Goal: Task Accomplishment & Management: Use online tool/utility

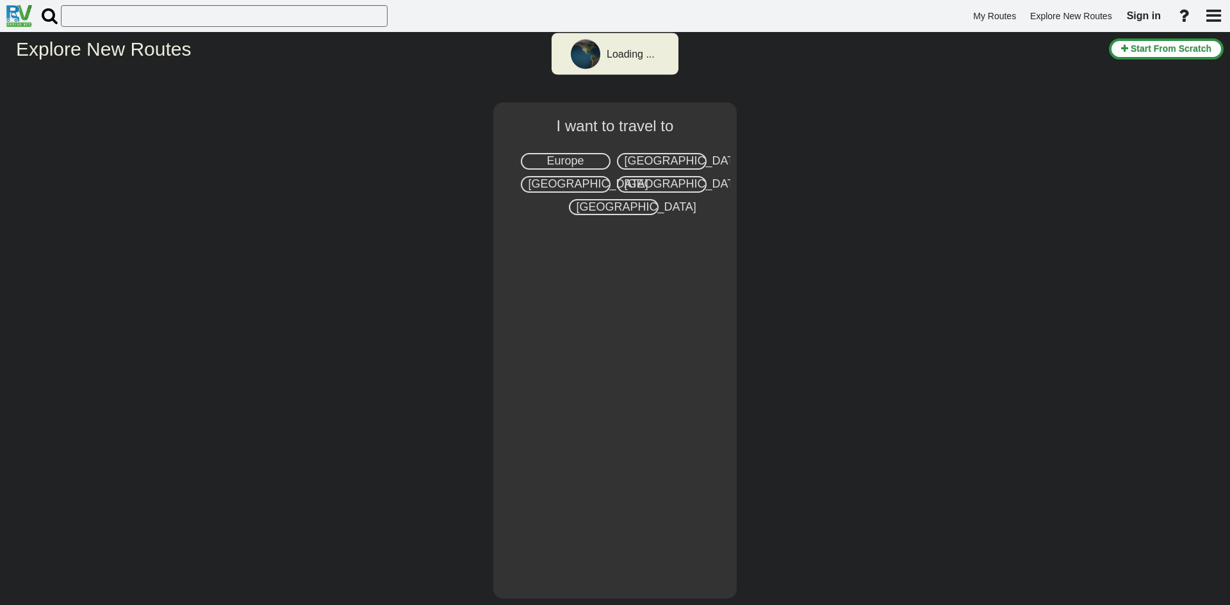
select select "number:2"
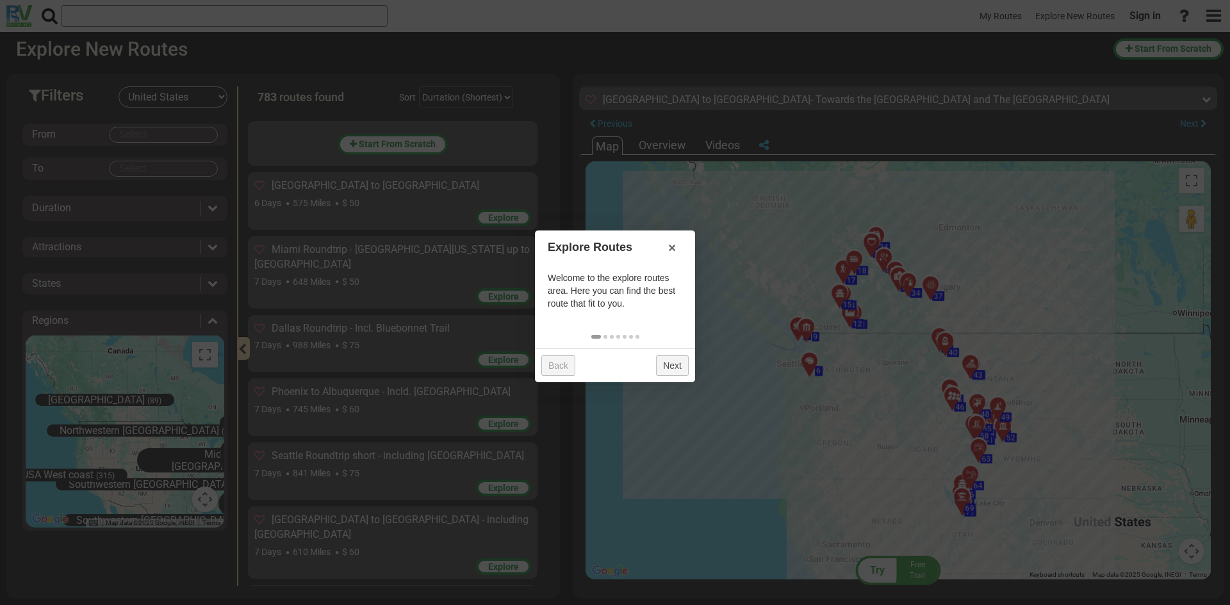
scroll to position [47484, 0]
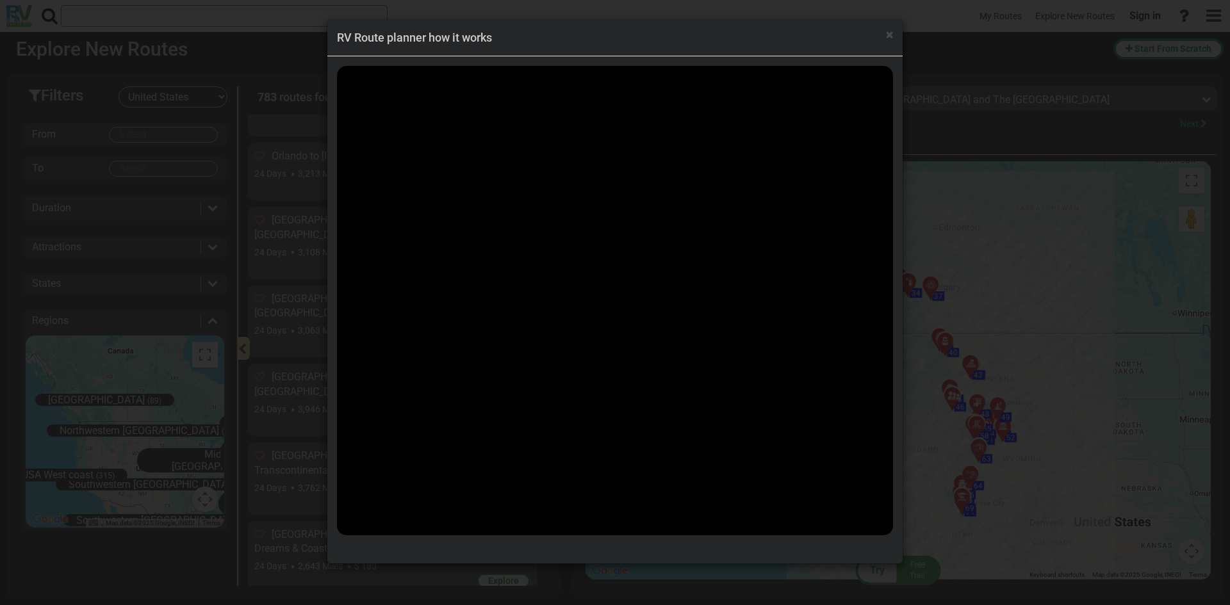
click at [829, 39] on h4 "RV Route planner how it works" at bounding box center [615, 37] width 556 height 17
click at [888, 33] on span "×" at bounding box center [889, 34] width 7 height 15
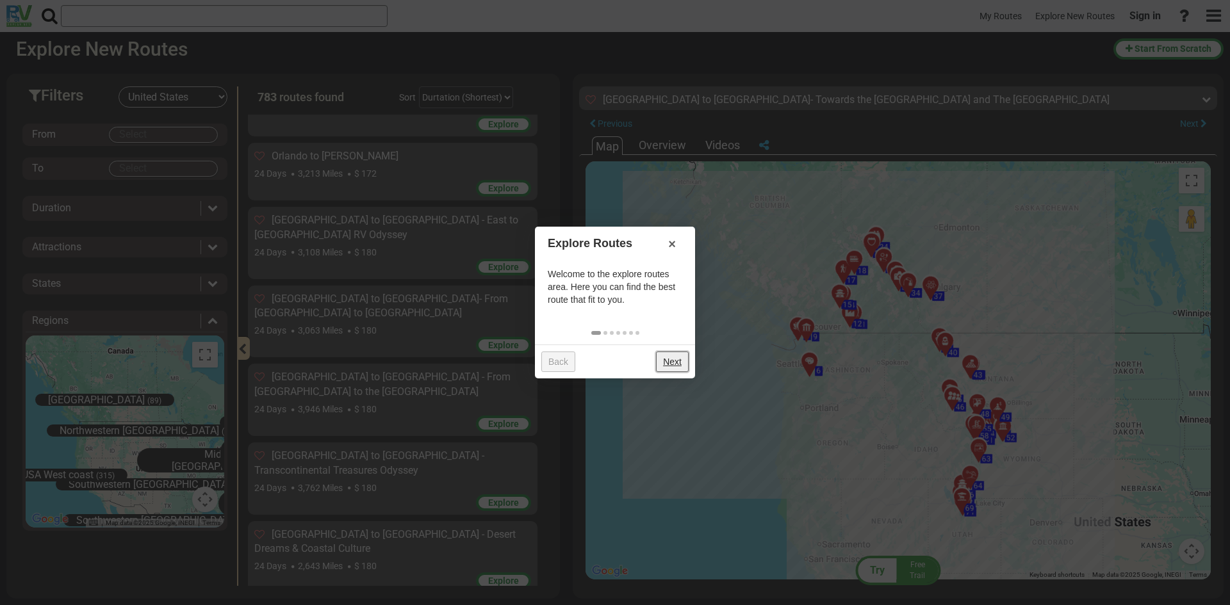
click at [666, 361] on link "Next" at bounding box center [672, 362] width 33 height 20
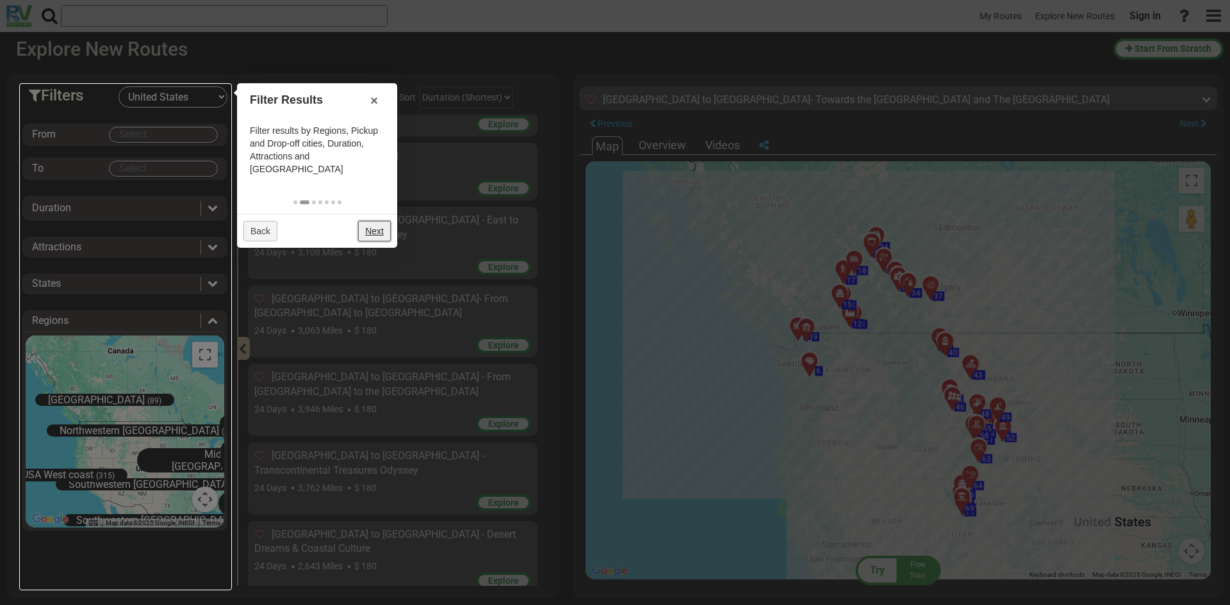
click at [376, 221] on link "Next" at bounding box center [374, 231] width 33 height 20
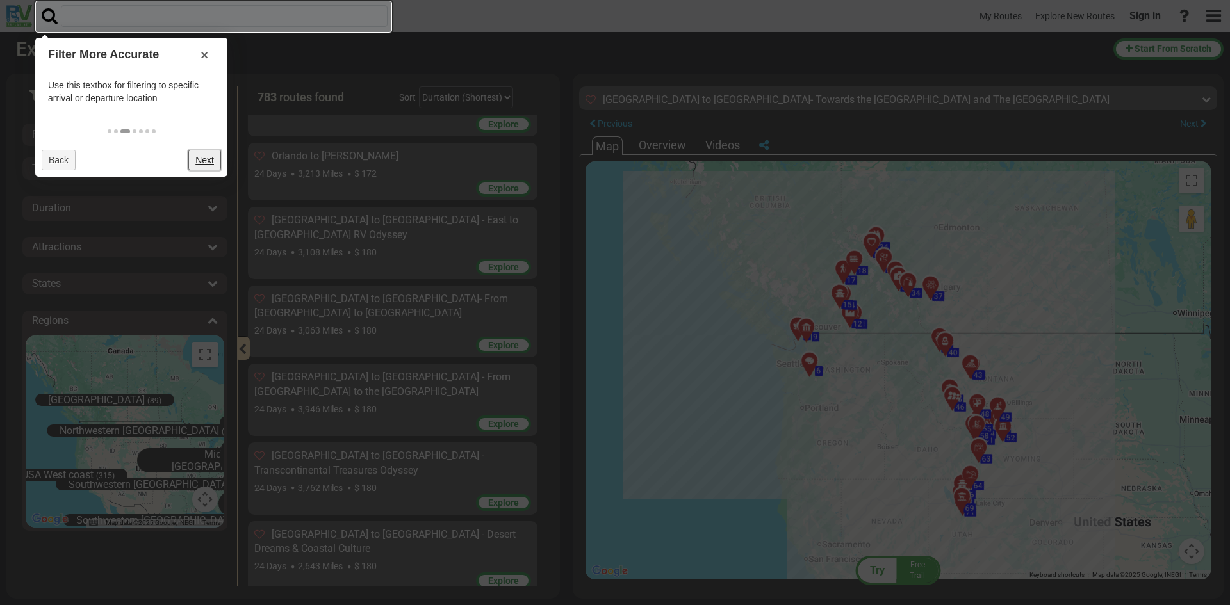
click at [197, 156] on link "Next" at bounding box center [204, 160] width 33 height 20
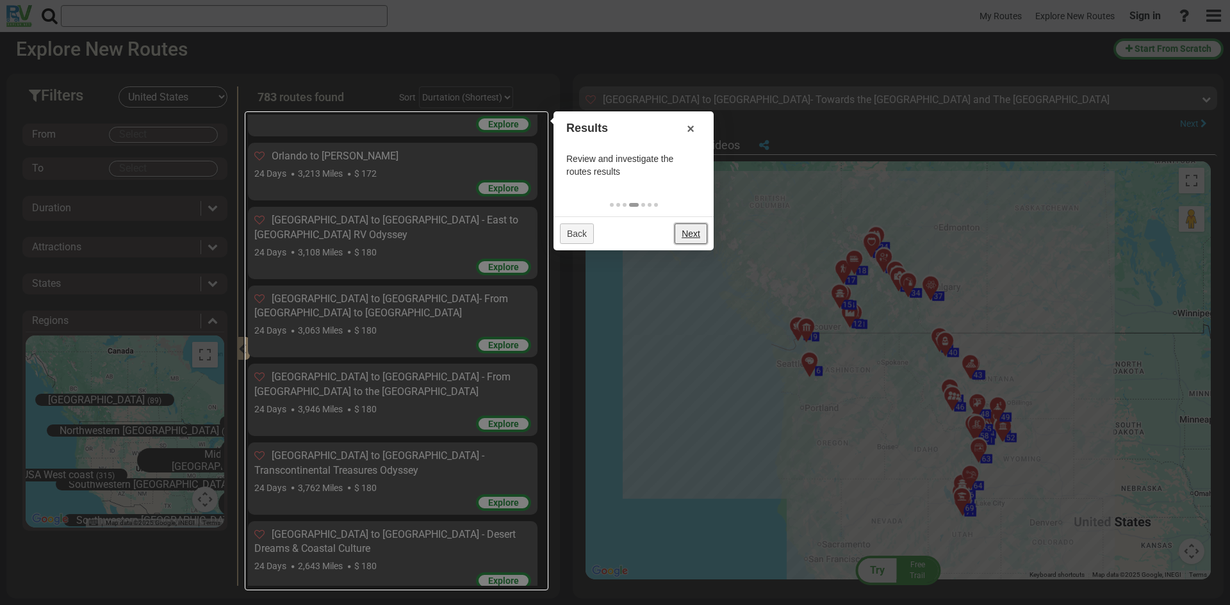
click at [689, 230] on link "Next" at bounding box center [690, 233] width 33 height 20
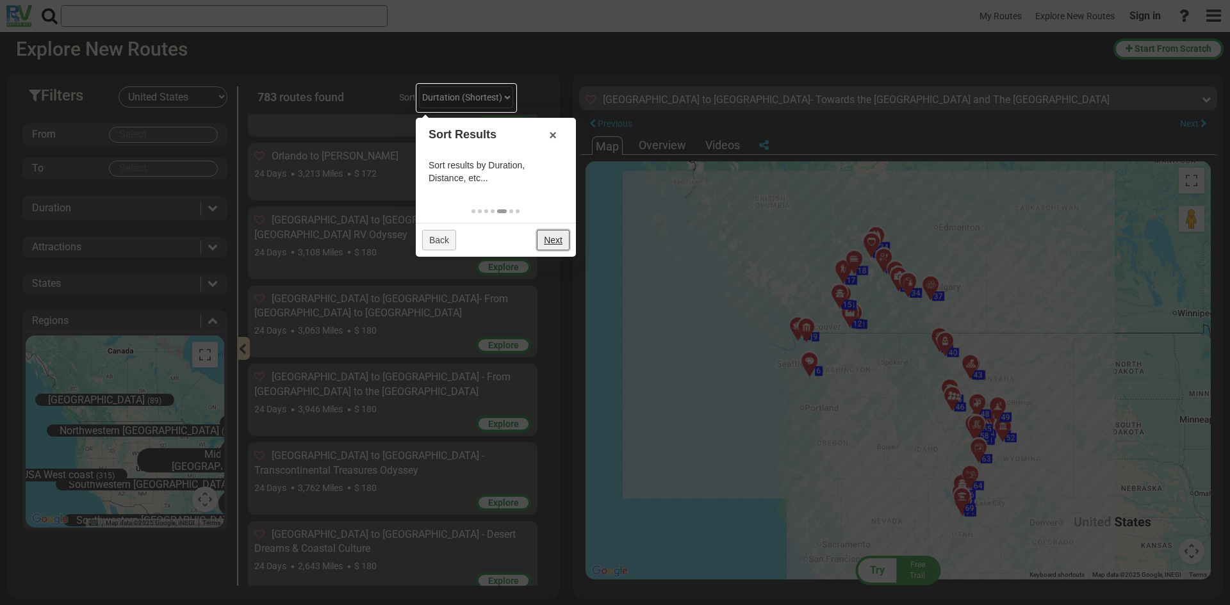
click at [549, 236] on link "Next" at bounding box center [553, 240] width 33 height 20
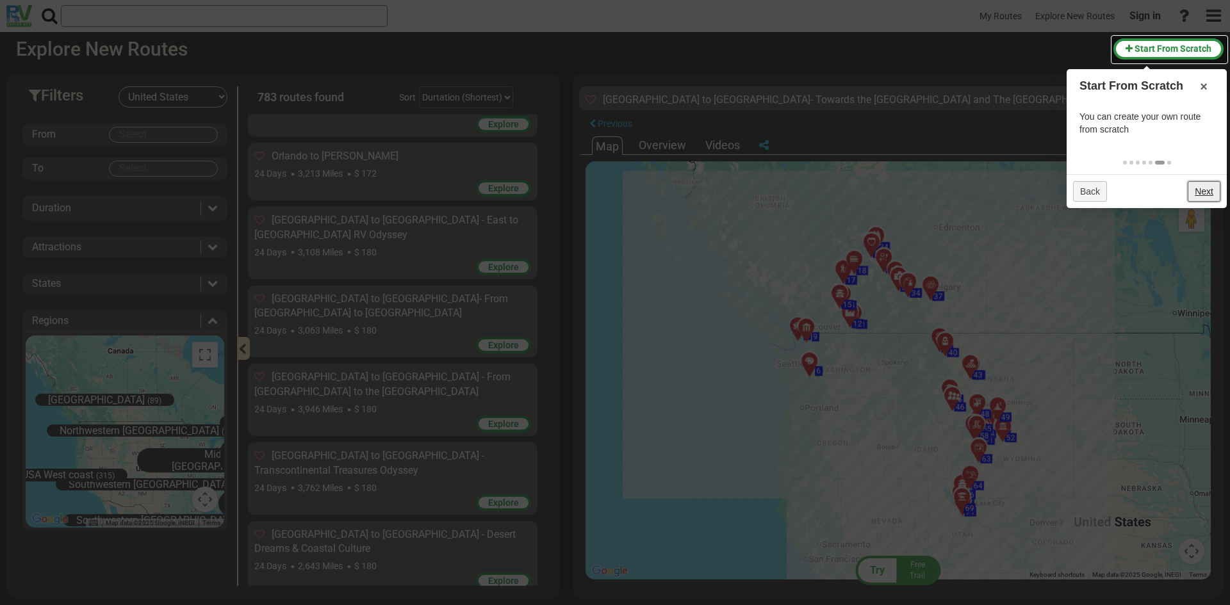
click at [1201, 187] on link "Next" at bounding box center [1203, 191] width 33 height 20
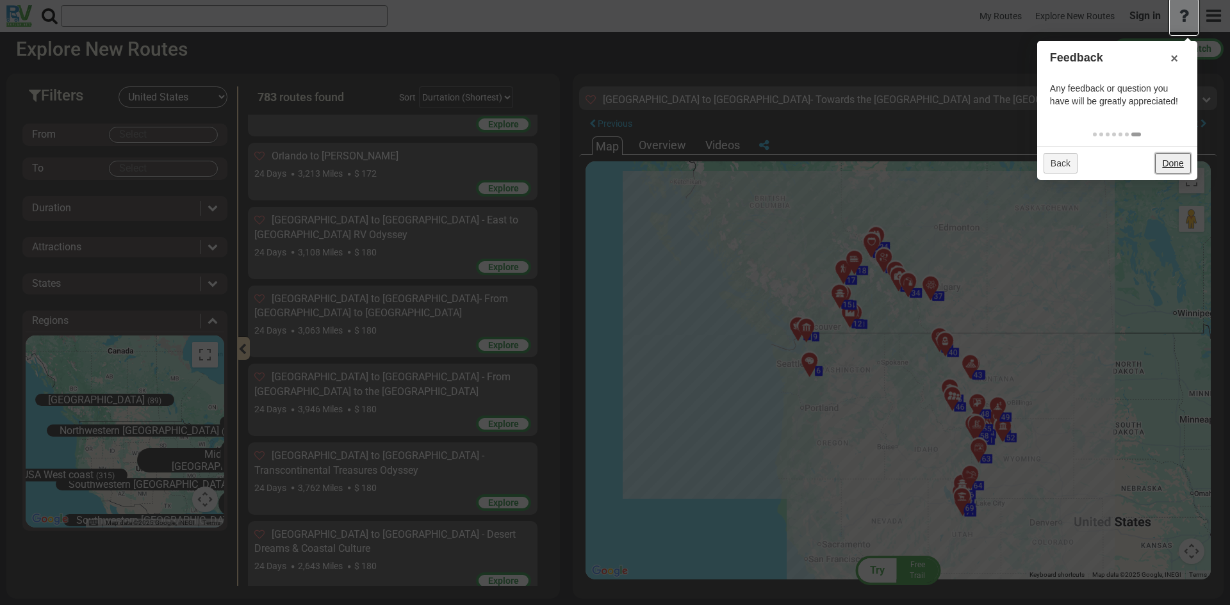
click at [1178, 165] on link "Done" at bounding box center [1172, 163] width 35 height 20
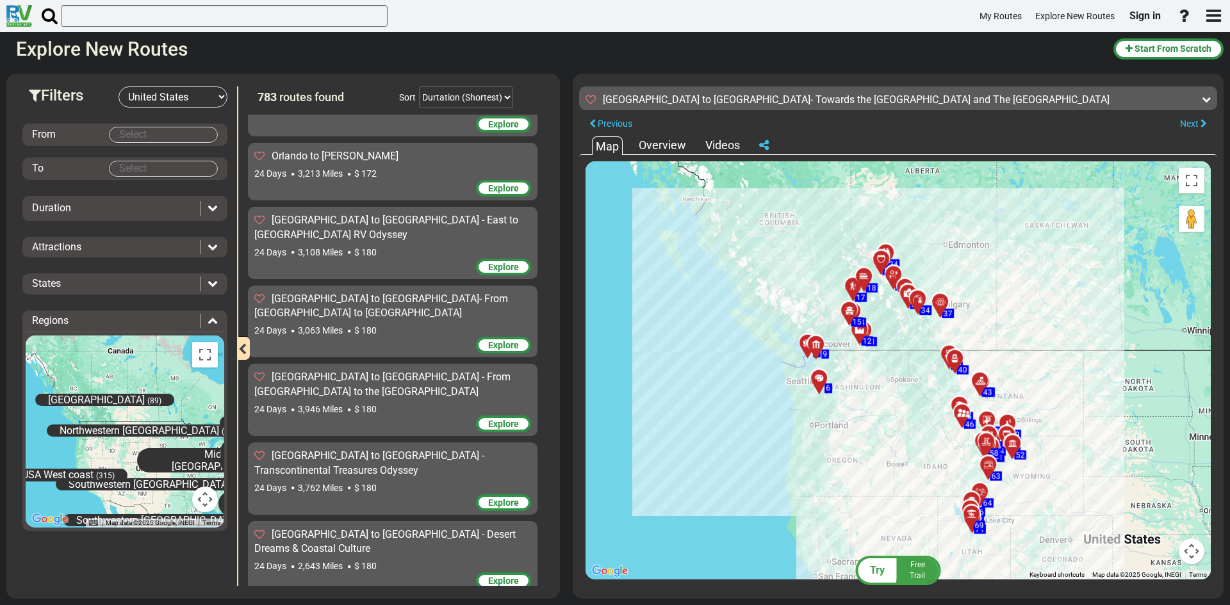
click at [668, 142] on div "Overview" at bounding box center [662, 145] width 54 height 17
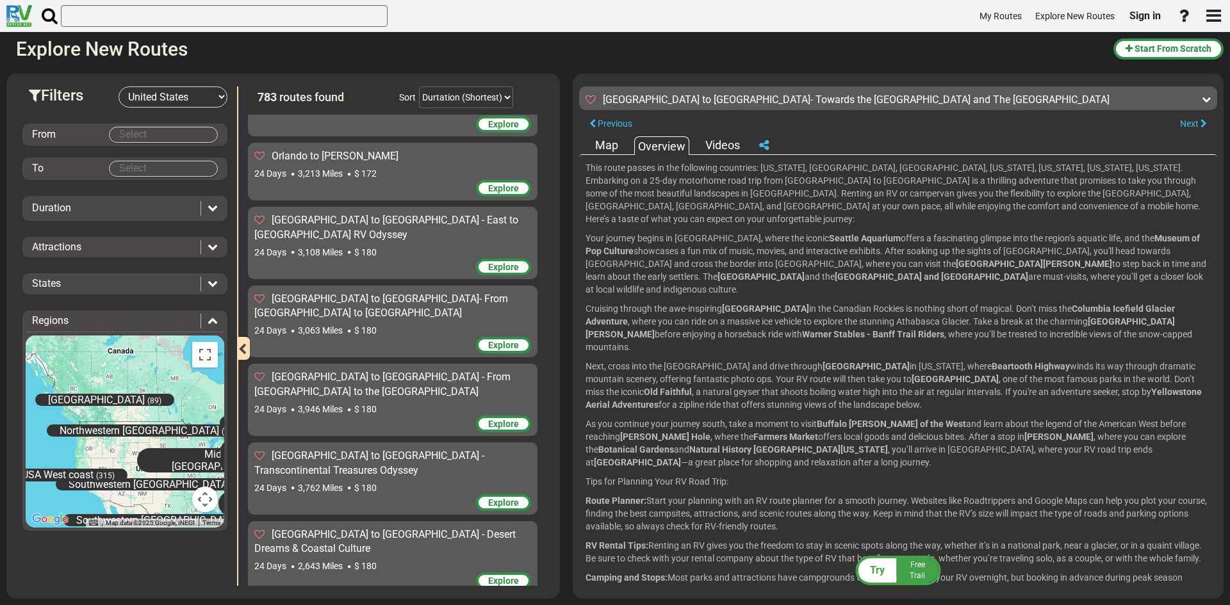
click at [602, 145] on div "Map" at bounding box center [606, 145] width 29 height 17
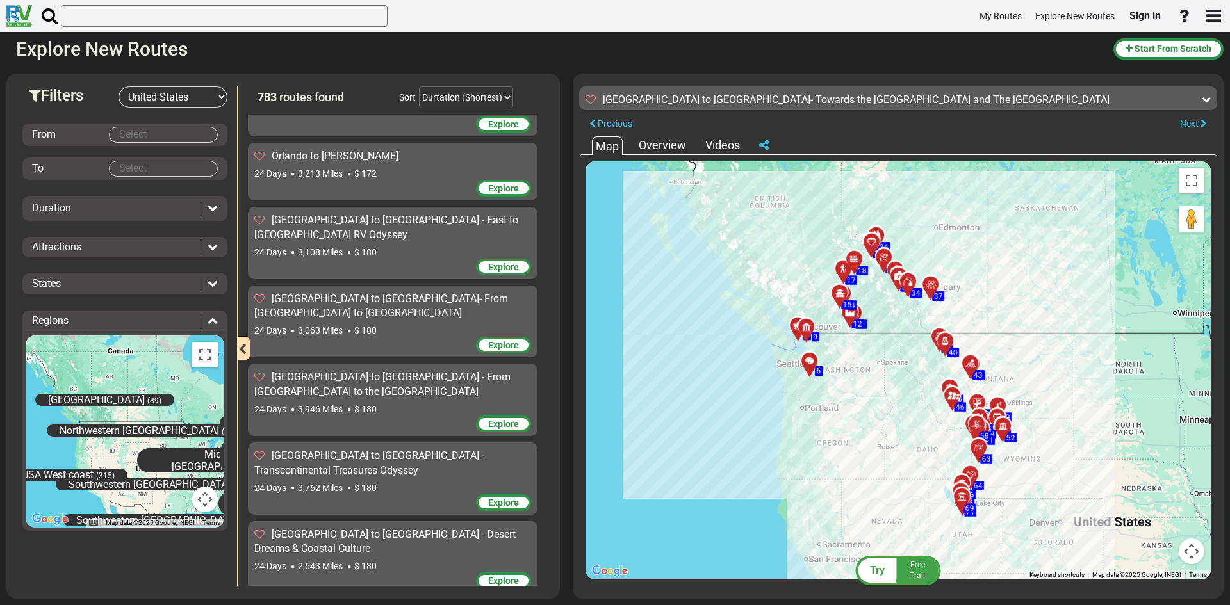
click at [217, 201] on div at bounding box center [208, 208] width 17 height 15
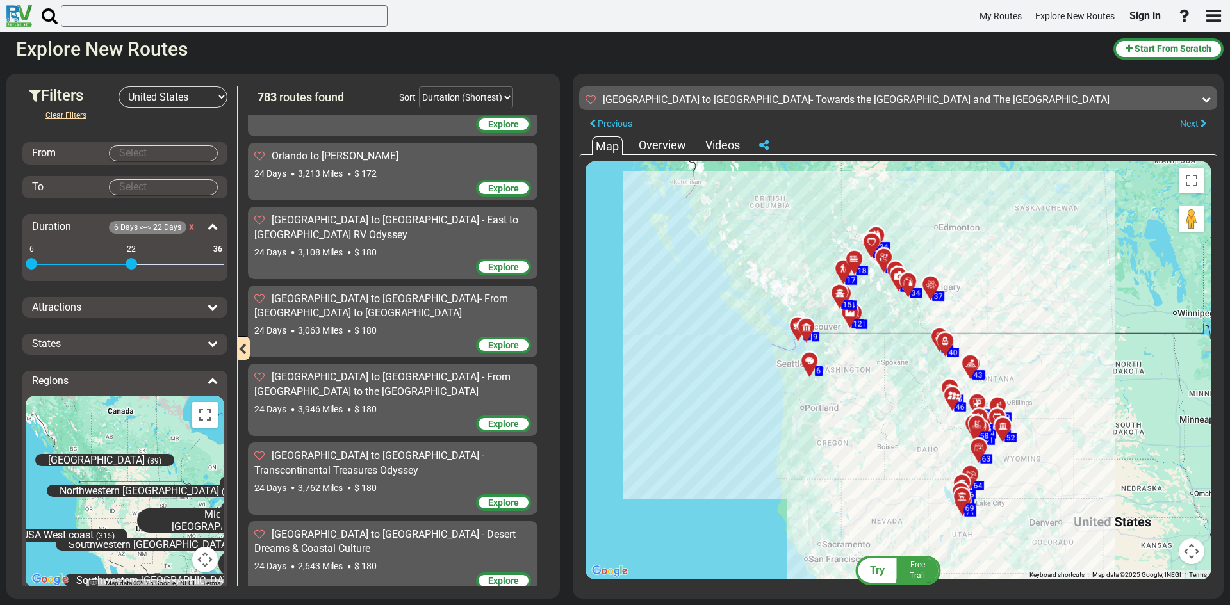
drag, startPoint x: 215, startPoint y: 245, endPoint x: 130, endPoint y: 261, distance: 85.9
click at [130, 261] on span at bounding box center [132, 264] width 12 height 12
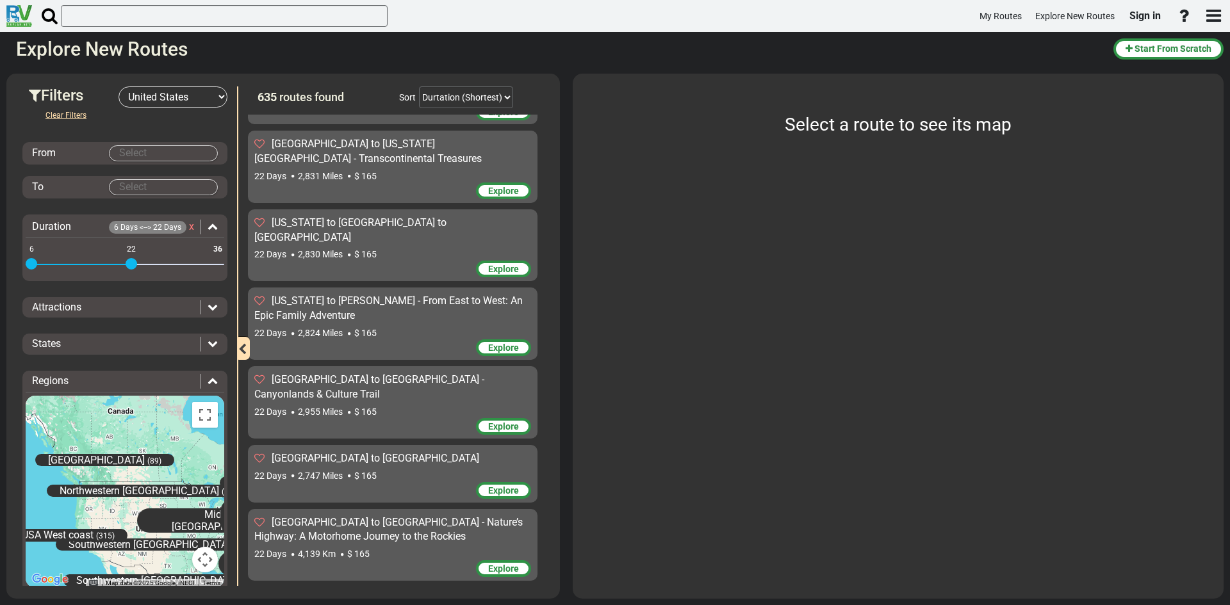
scroll to position [42220, 0]
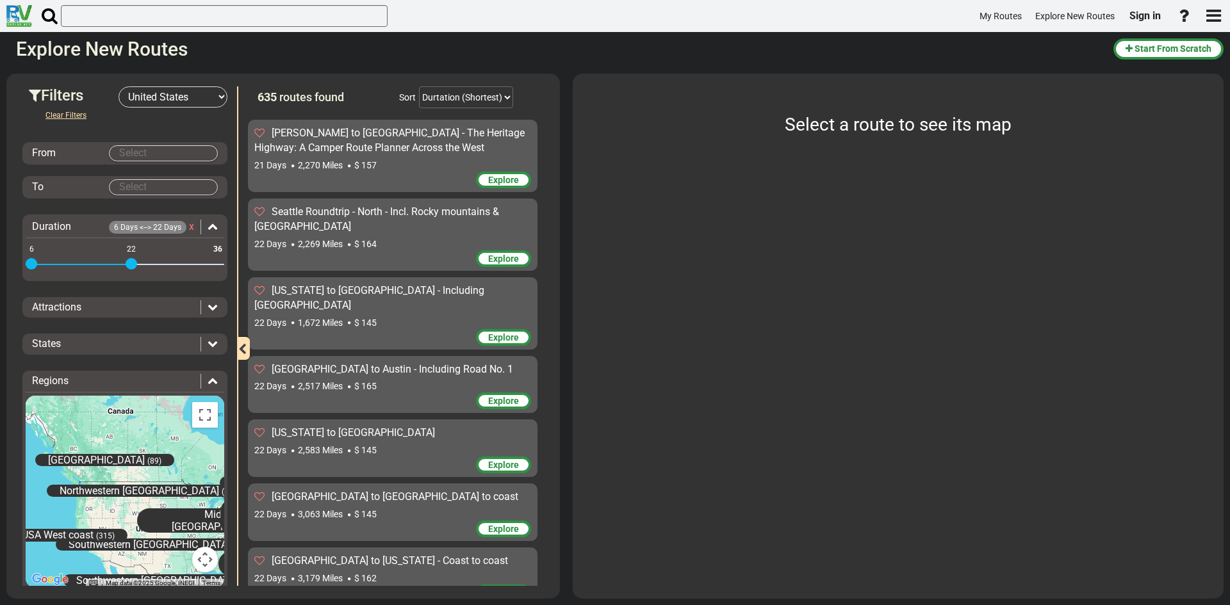
click at [209, 90] on select "-- Select Destination -- Europe United States Canada Australia New Zealand" at bounding box center [172, 96] width 109 height 21
click at [139, 154] on body "My Routes Explore New Routes Sign in ×" at bounding box center [615, 302] width 1230 height 605
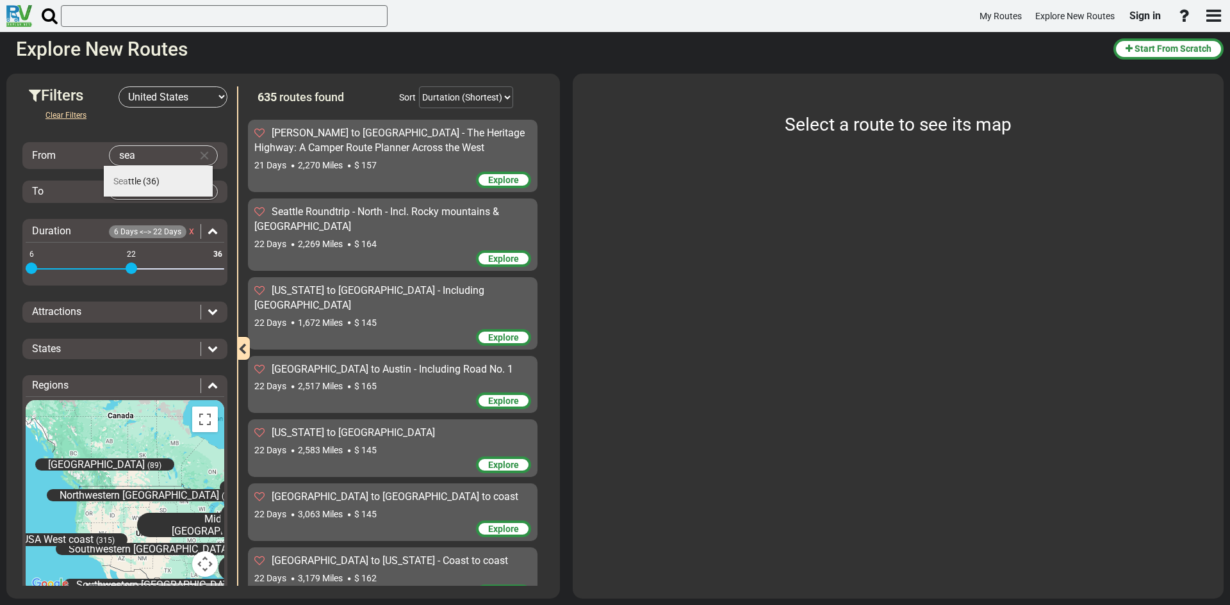
click at [134, 173] on li "Sea ttle (36)" at bounding box center [158, 181] width 109 height 31
type input "[GEOGRAPHIC_DATA]"
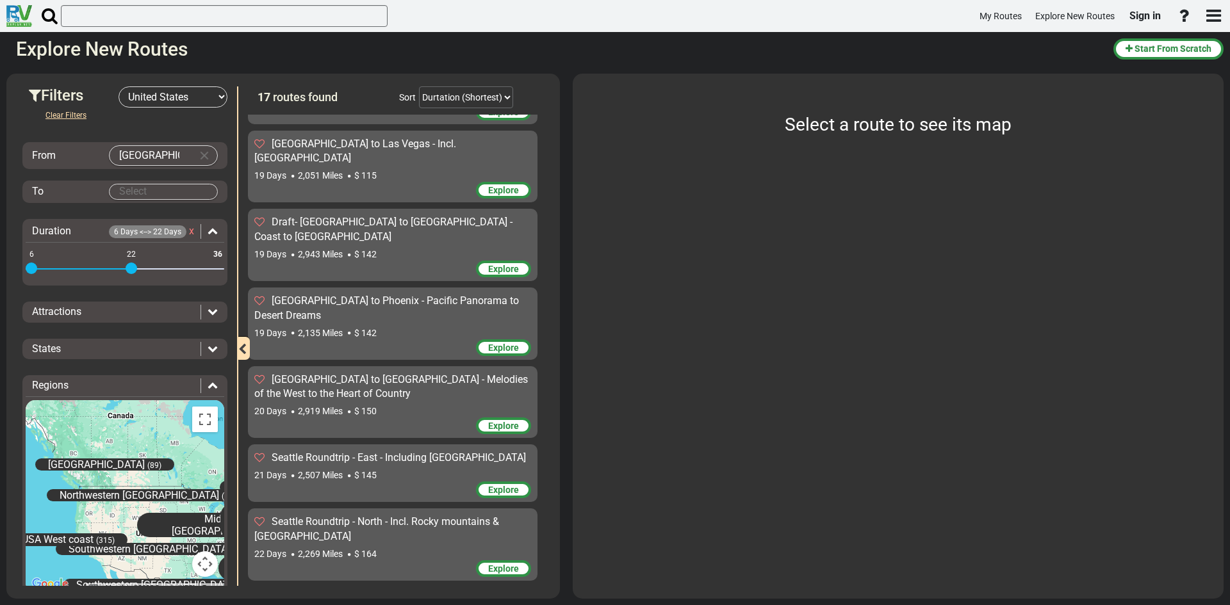
scroll to position [731, 0]
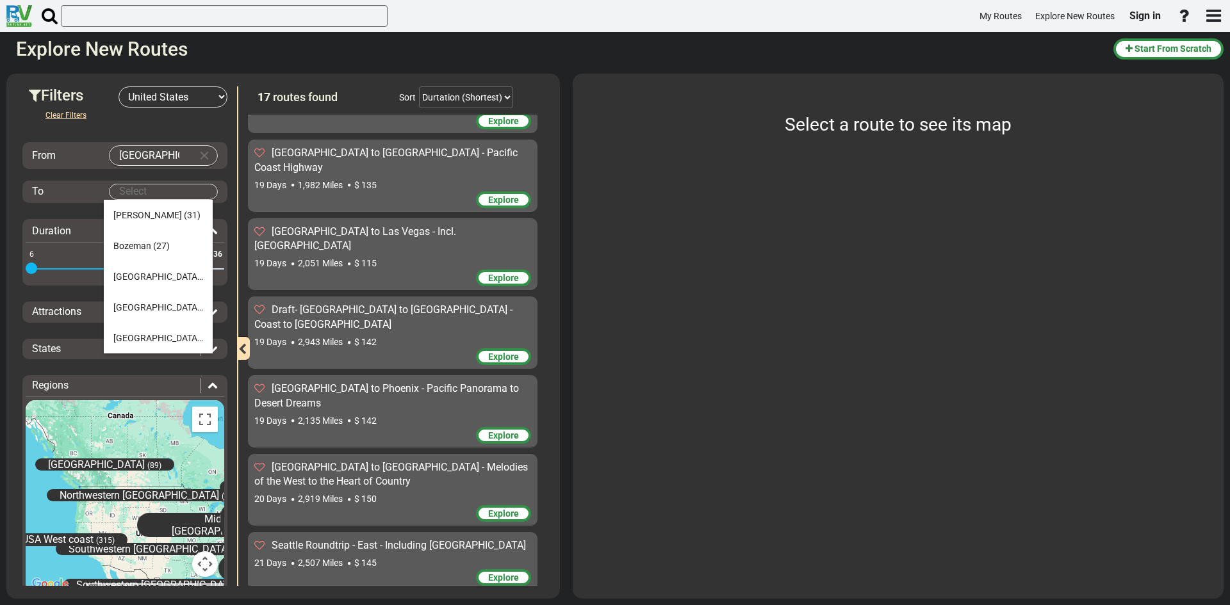
click at [150, 189] on body "My Routes Explore New Routes Sign in ×" at bounding box center [615, 302] width 1230 height 605
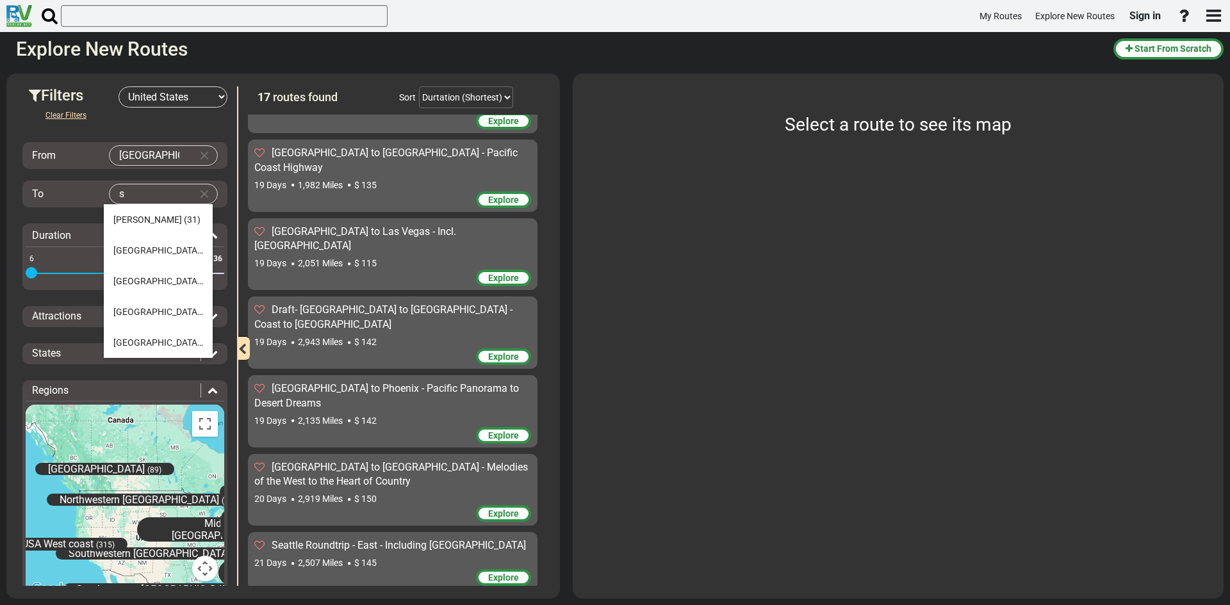
scroll to position [0, 0]
type input "s"
drag, startPoint x: 154, startPoint y: 191, endPoint x: 97, endPoint y: 193, distance: 56.4
click at [98, 193] on body "My Routes Explore New Routes Sign in ×" at bounding box center [615, 302] width 1230 height 605
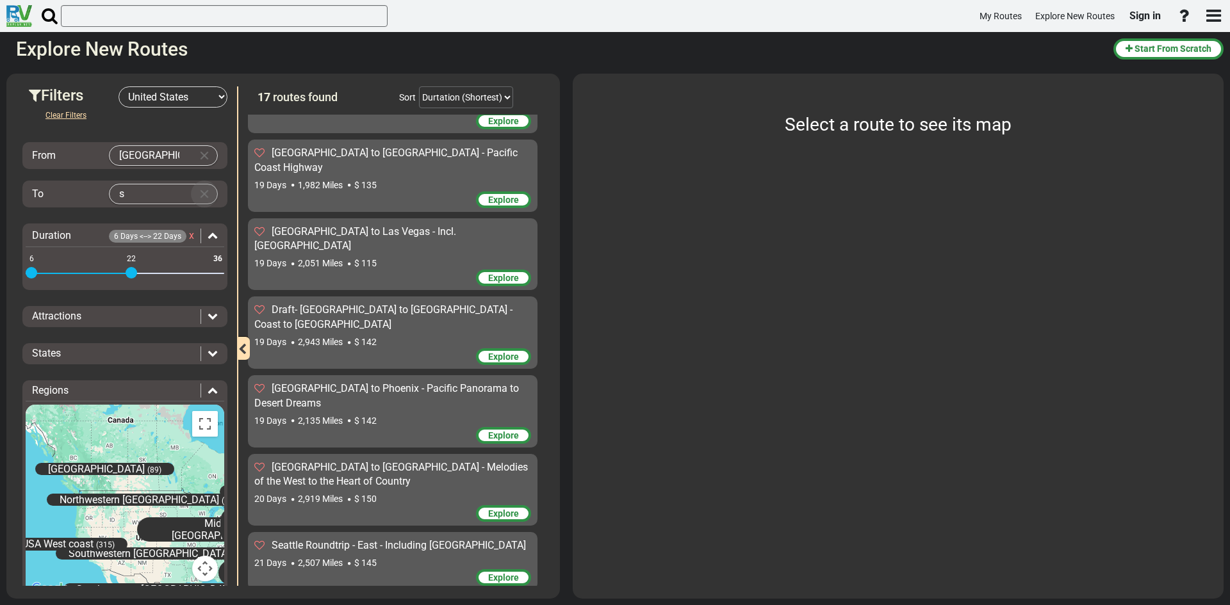
click at [199, 193] on button "Clear Input" at bounding box center [204, 193] width 19 height 19
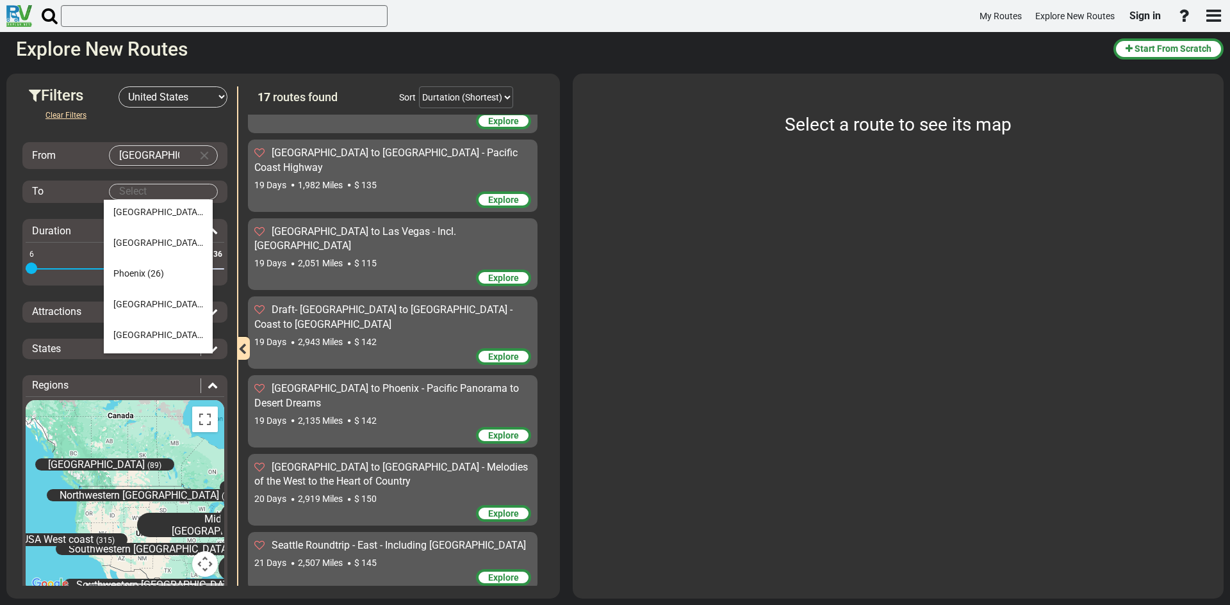
scroll to position [215, 0]
click at [147, 193] on body "My Routes Explore New Routes Sign in ×" at bounding box center [615, 302] width 1230 height 605
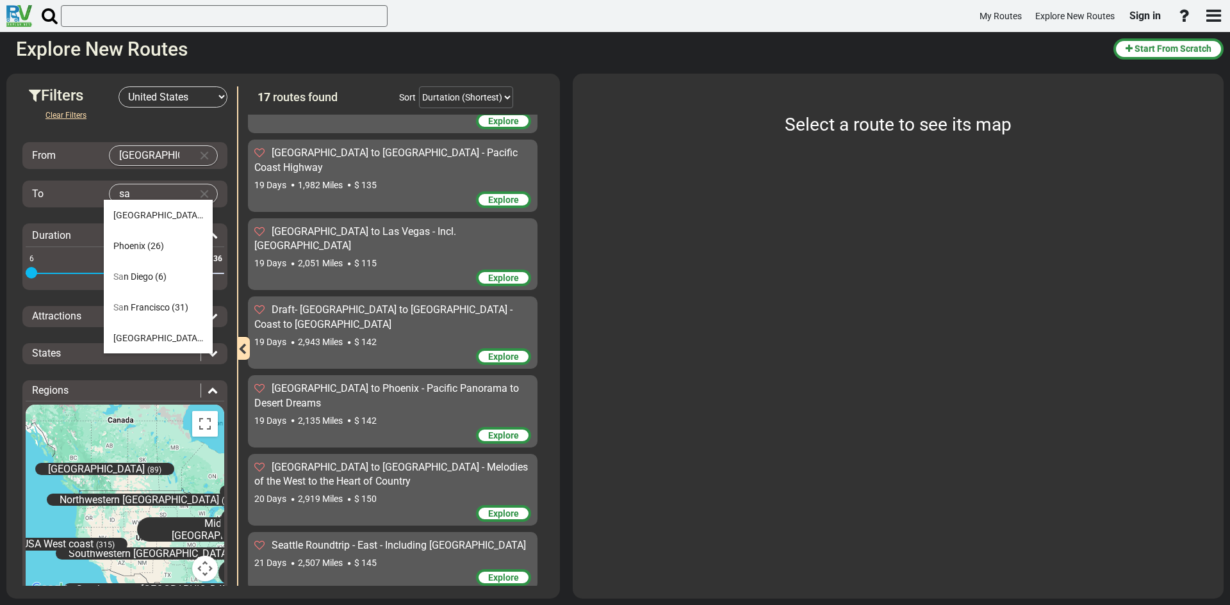
scroll to position [0, 0]
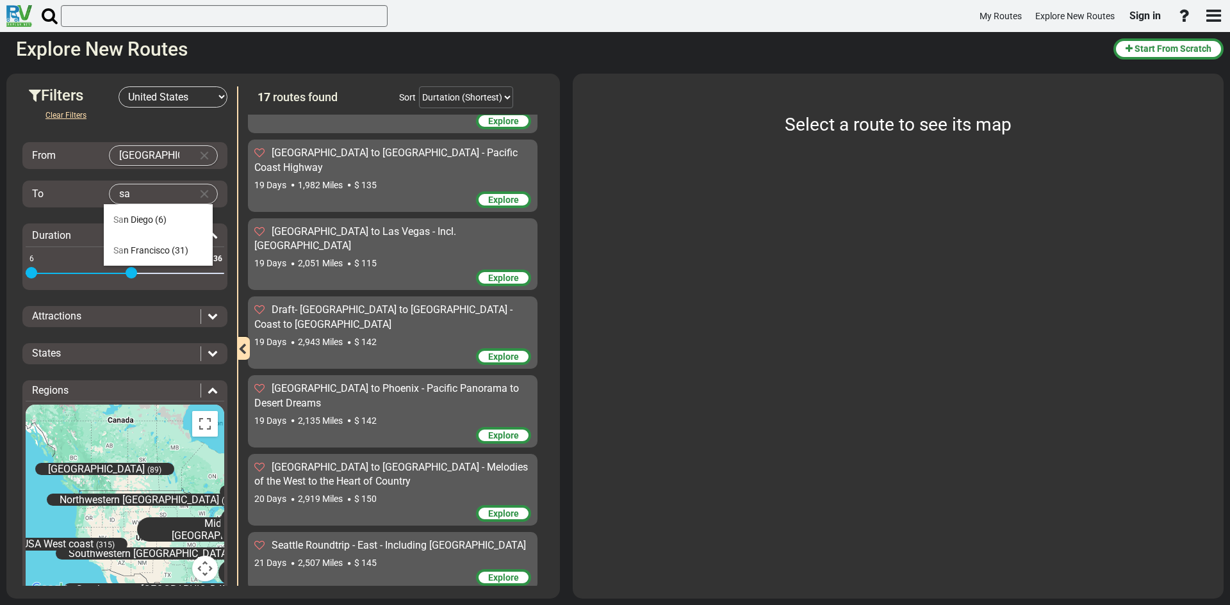
type input "sa"
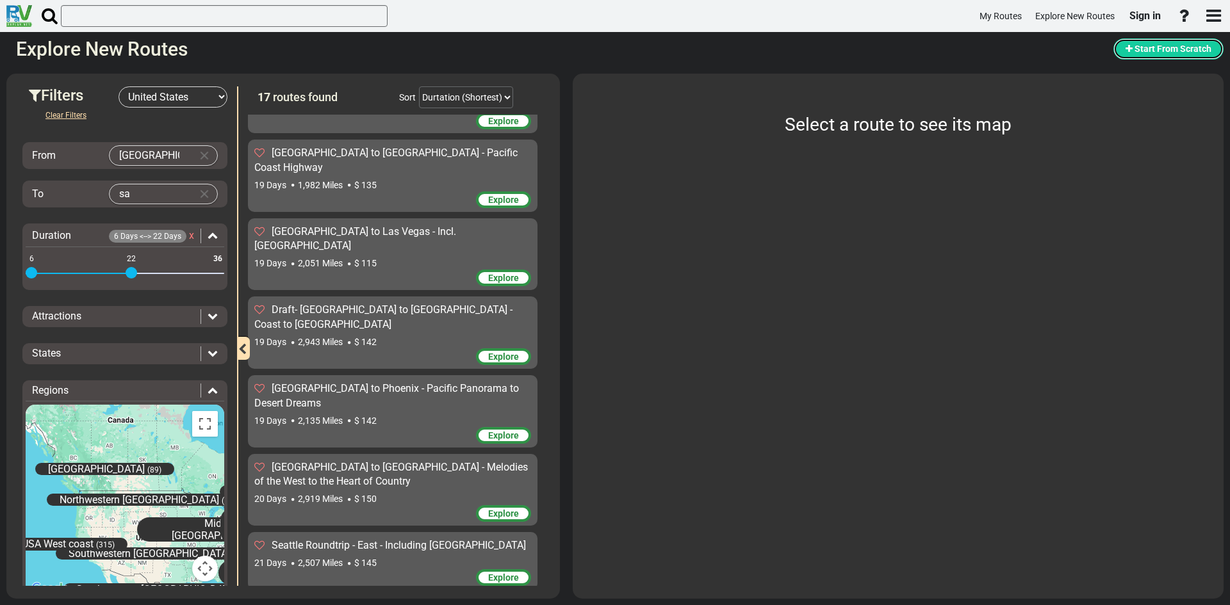
click at [1150, 51] on span "Start From Scratch" at bounding box center [1172, 49] width 77 height 10
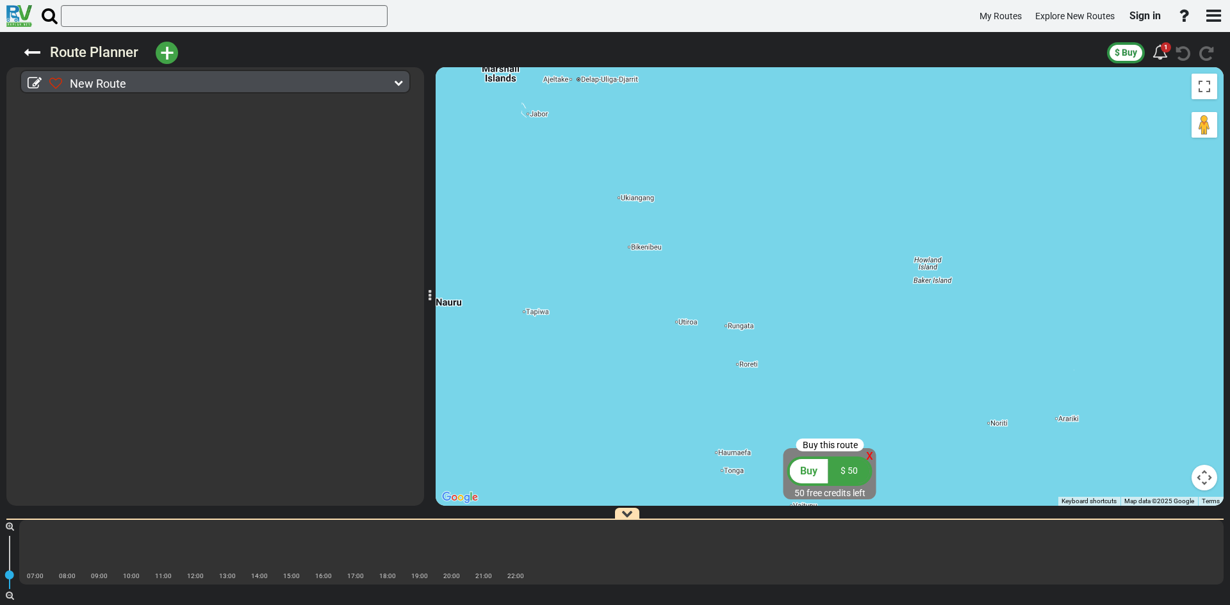
click at [134, 83] on div "New Route" at bounding box center [218, 83] width 338 height 19
click at [399, 81] on icon at bounding box center [398, 82] width 9 height 9
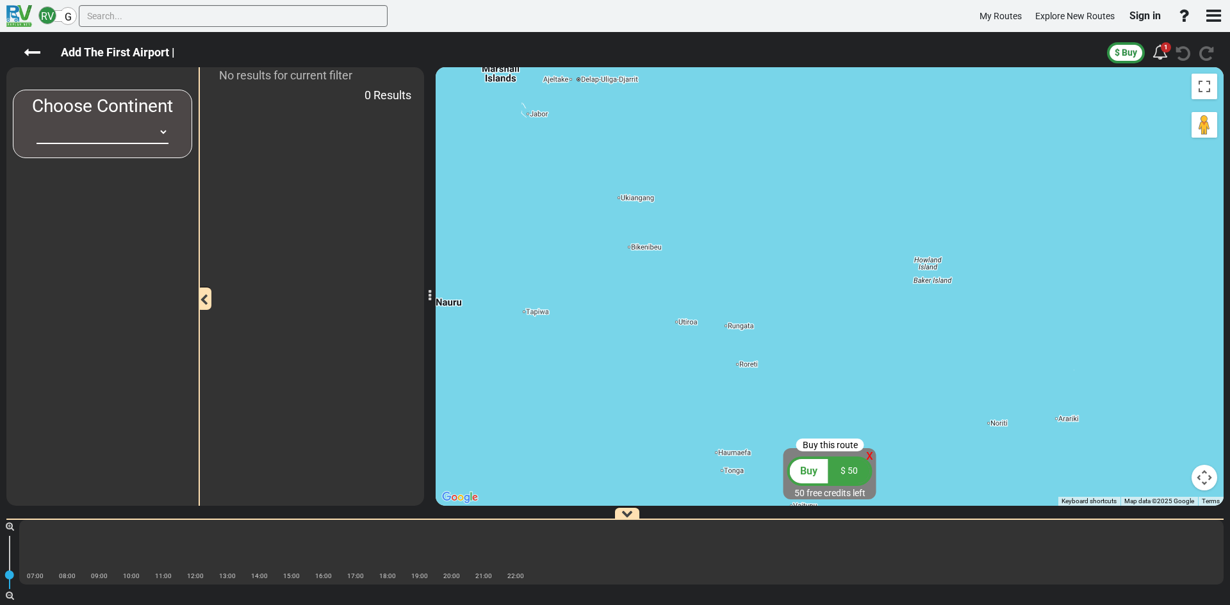
click at [163, 126] on select "Africa Asia Australia Canada Europe New Zealand South America United States" at bounding box center [103, 132] width 132 height 24
select select "number:2"
click at [37, 120] on select "Africa Asia Australia Canada Europe New Zealand South America United States" at bounding box center [103, 132] width 132 height 24
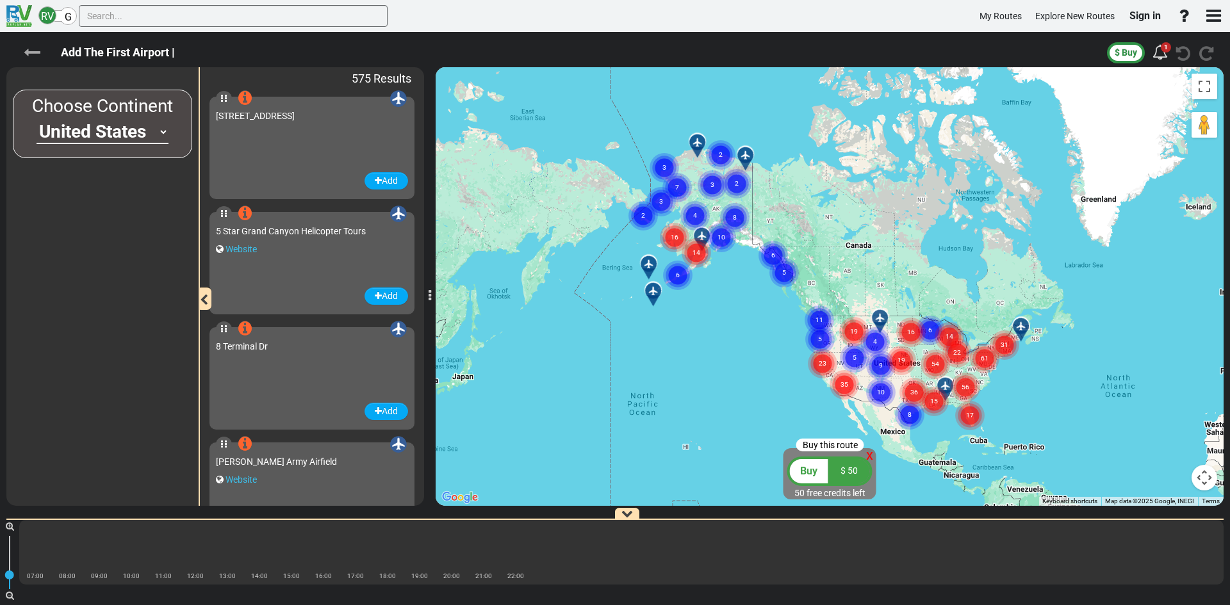
click at [26, 47] on icon at bounding box center [32, 52] width 17 height 17
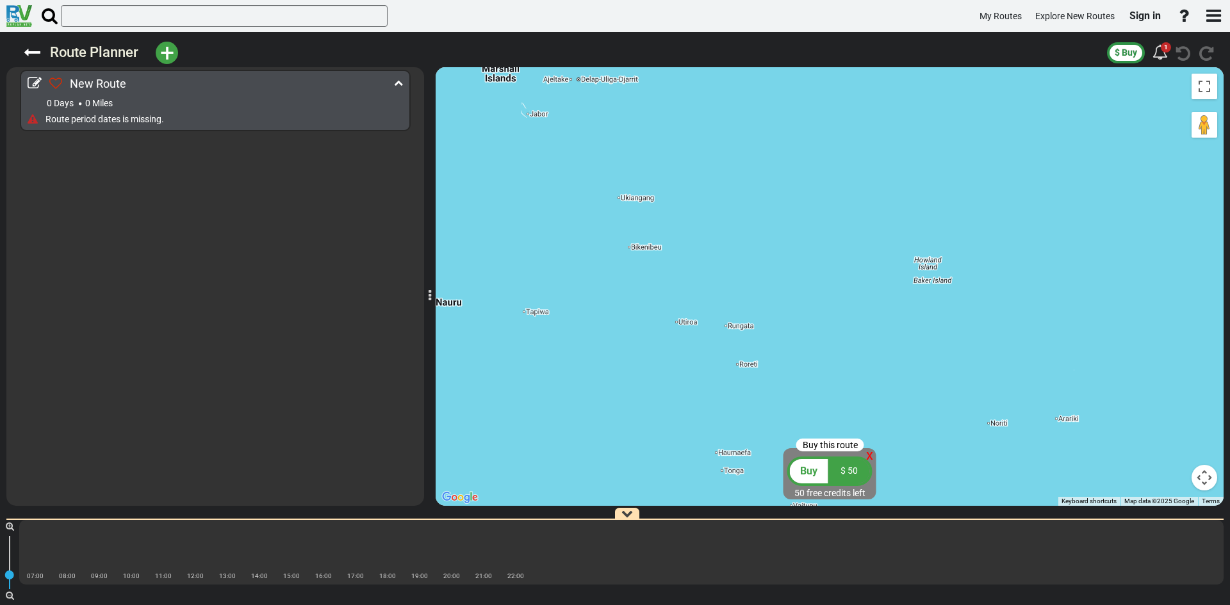
click at [396, 78] on icon at bounding box center [398, 82] width 9 height 9
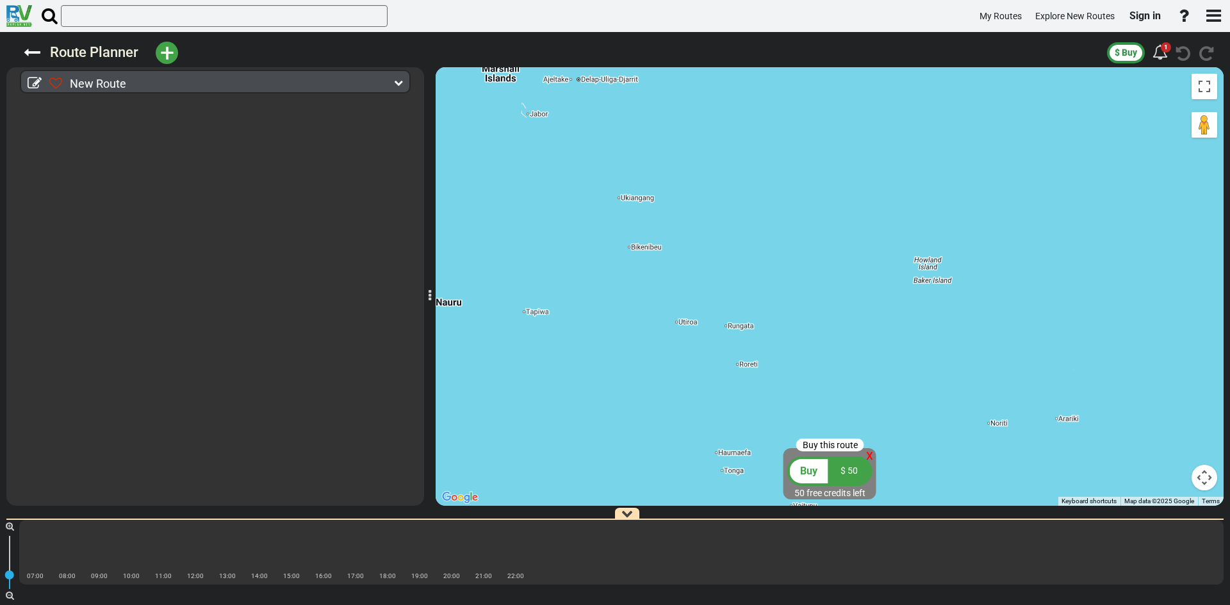
click at [396, 78] on icon at bounding box center [398, 82] width 9 height 9
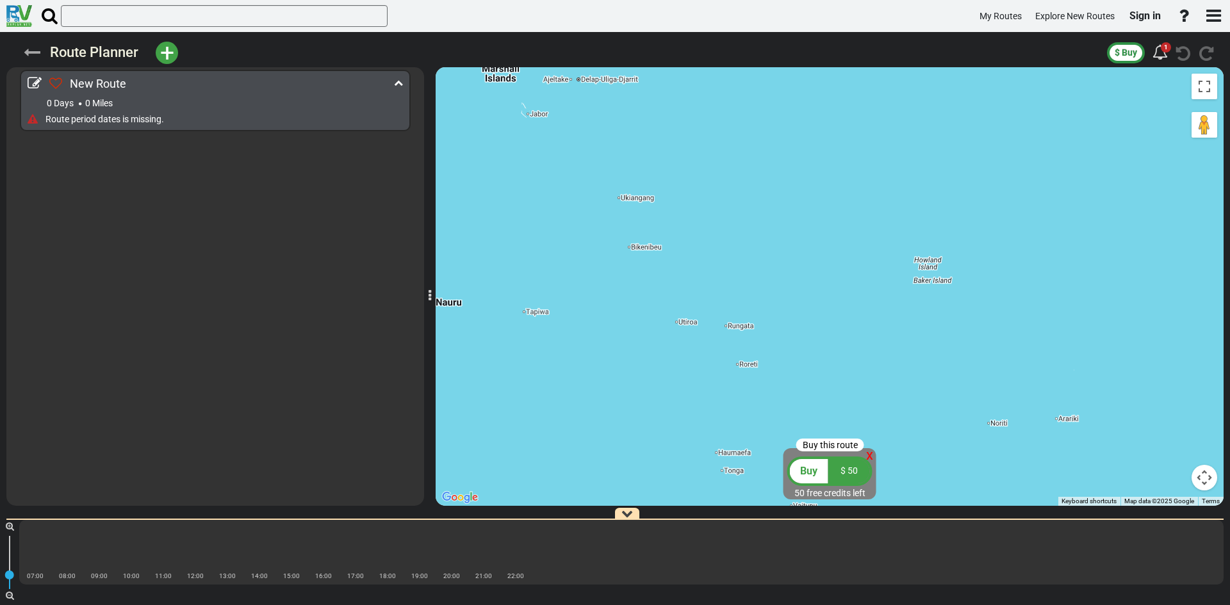
click at [35, 50] on icon at bounding box center [32, 52] width 17 height 17
select select "number:2"
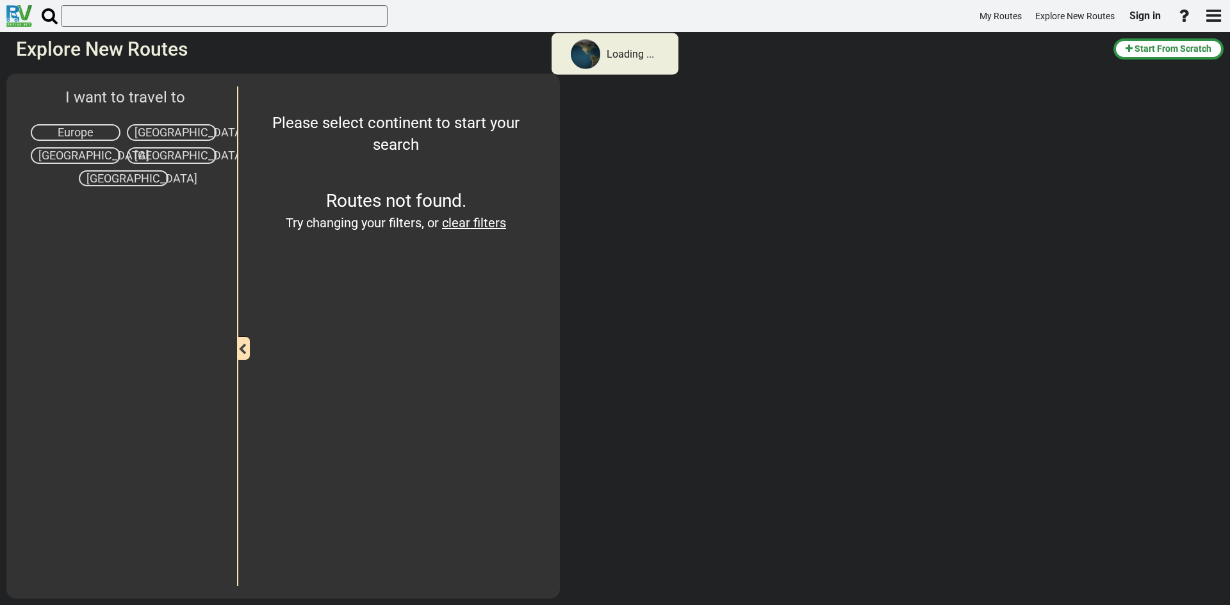
type input "[GEOGRAPHIC_DATA]"
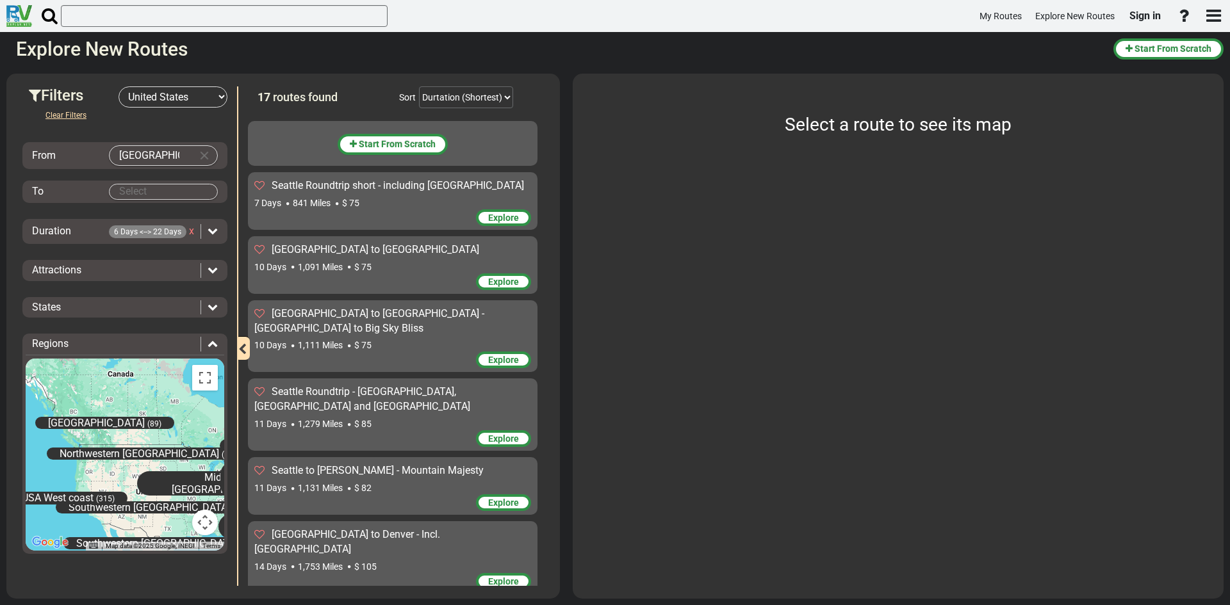
click at [163, 181] on div "Clear Filters From Seattle To Duration 6 Days <--> 22 Days x Attractions" at bounding box center [124, 337] width 205 height 458
click at [164, 186] on body "My Routes Explore New Routes Sign in ×" at bounding box center [615, 302] width 1230 height 605
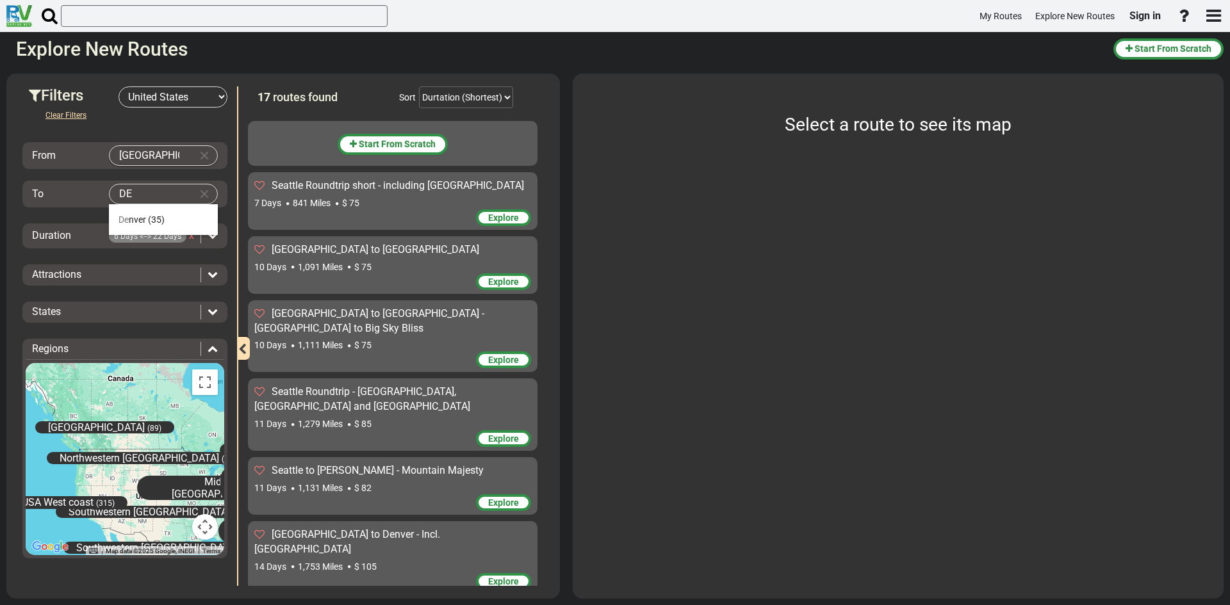
type input "D"
type input "S"
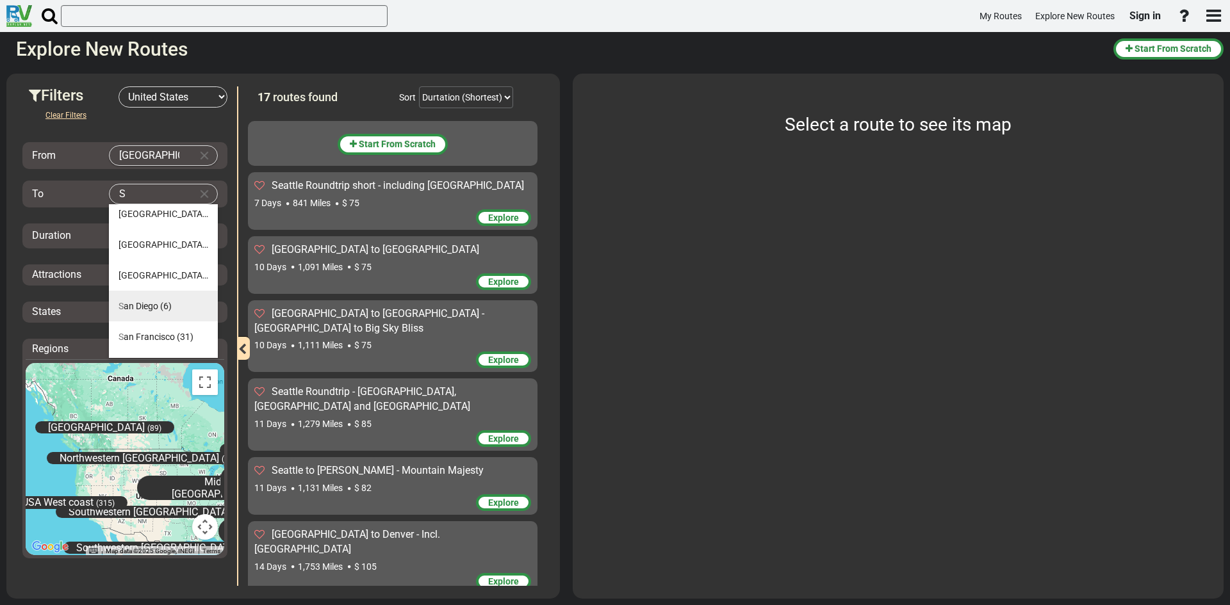
scroll to position [92, 0]
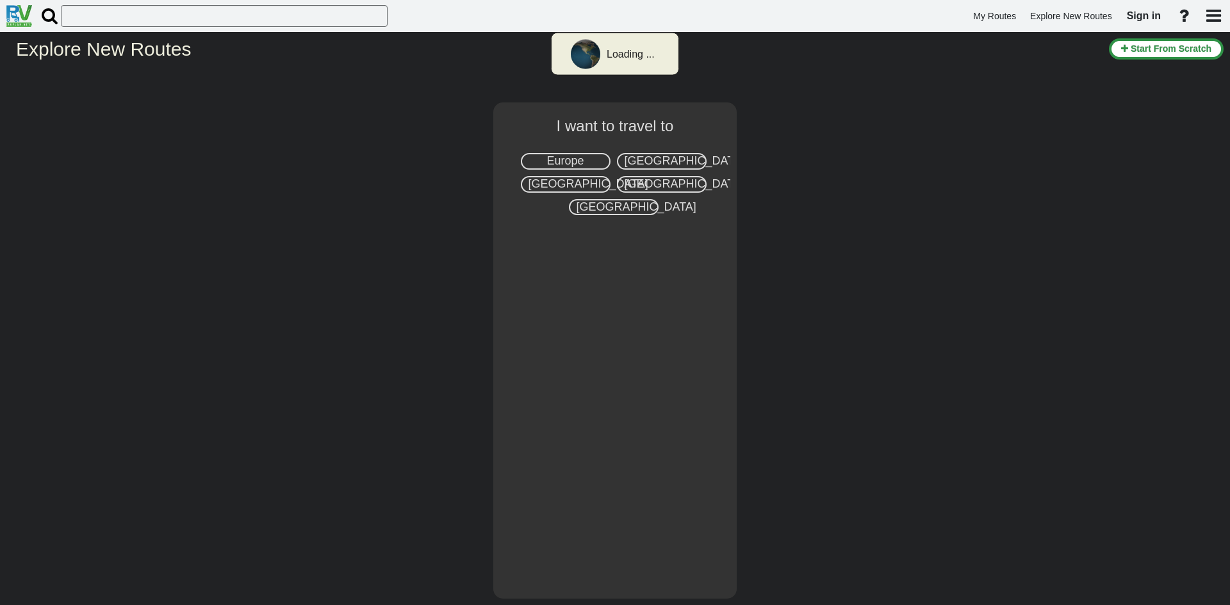
select select "number:2"
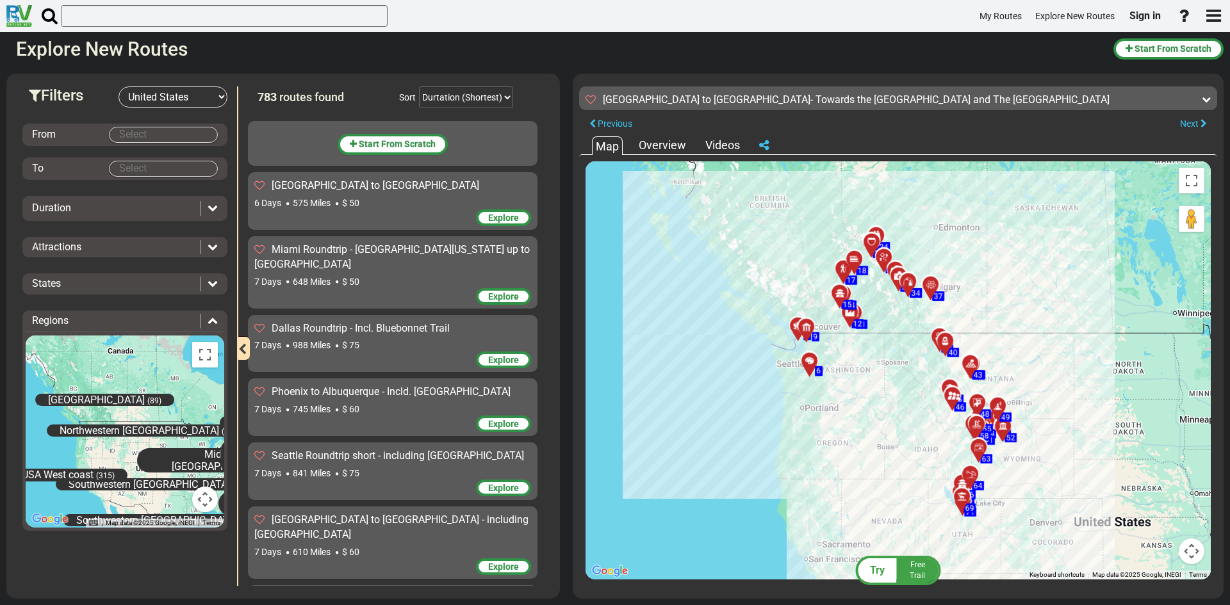
scroll to position [47484, 0]
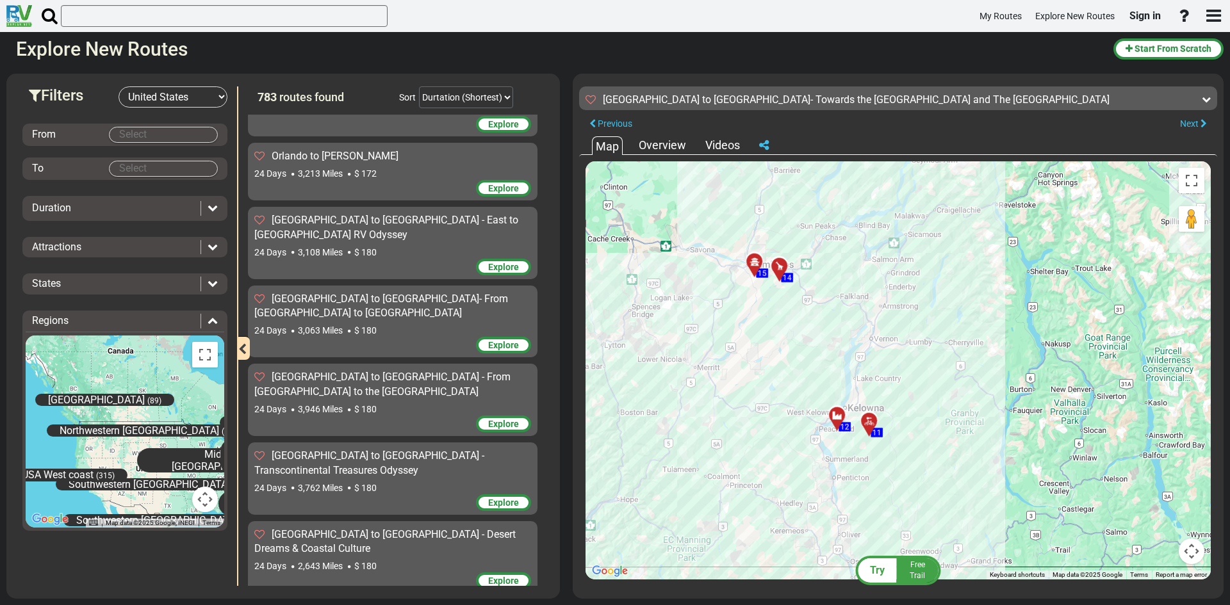
drag, startPoint x: 896, startPoint y: 391, endPoint x: 689, endPoint y: 506, distance: 236.8
click at [689, 506] on div "To activate drag with keyboard, press Alt + Enter. Once in keyboard drag state,…" at bounding box center [897, 370] width 625 height 418
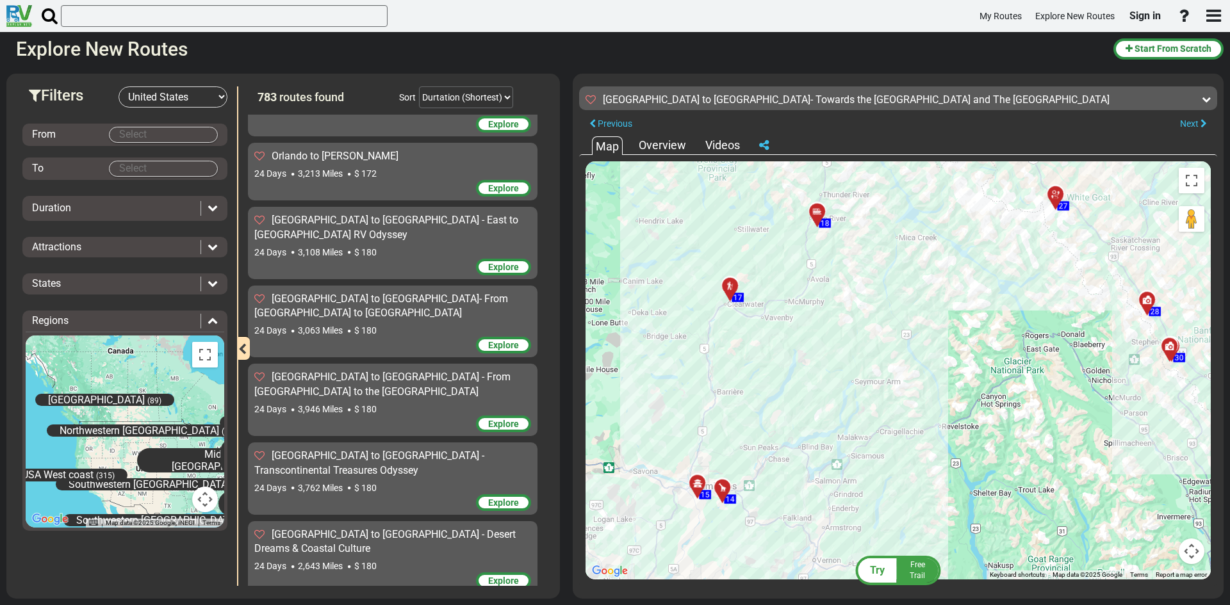
drag, startPoint x: 881, startPoint y: 256, endPoint x: 819, endPoint y: 483, distance: 234.9
click at [819, 483] on div "To activate drag with keyboard, press Alt + Enter. Once in keyboard drag state,…" at bounding box center [897, 370] width 625 height 418
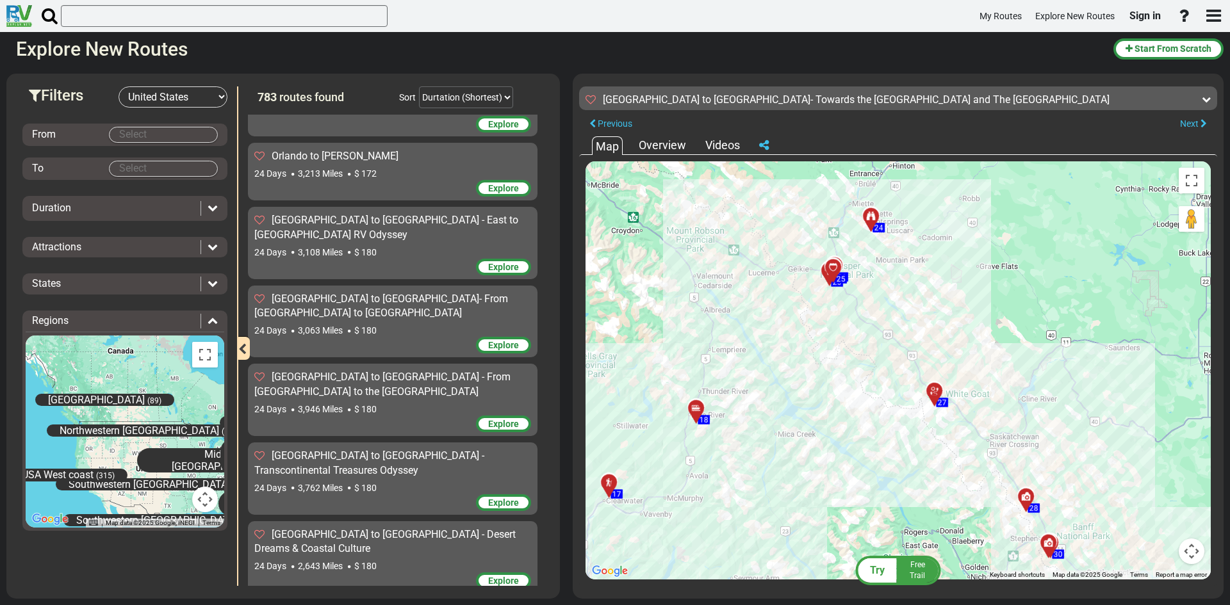
drag, startPoint x: 961, startPoint y: 273, endPoint x: 843, endPoint y: 464, distance: 223.9
click at [843, 464] on div "To activate drag with keyboard, press Alt + Enter. Once in keyboard drag state,…" at bounding box center [897, 370] width 625 height 418
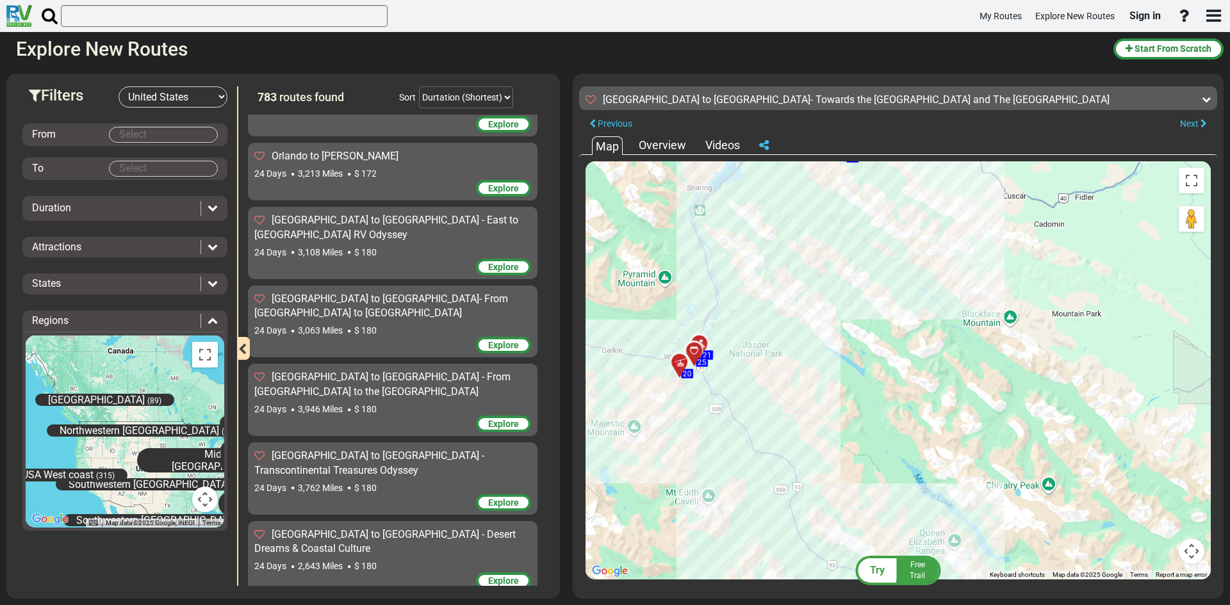
drag, startPoint x: 925, startPoint y: 230, endPoint x: 831, endPoint y: 238, distance: 94.5
click at [831, 238] on div "To activate drag with keyboard, press Alt + Enter. Once in keyboard drag state,…" at bounding box center [897, 370] width 625 height 418
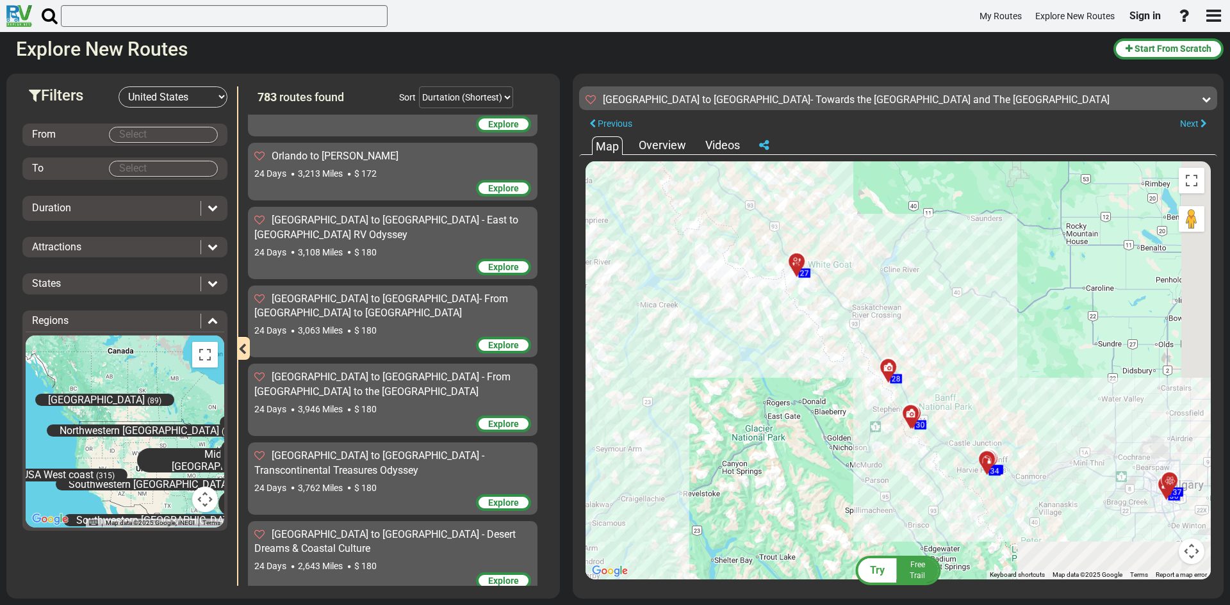
drag, startPoint x: 900, startPoint y: 432, endPoint x: 790, endPoint y: 284, distance: 184.1
click at [790, 284] on div "To activate drag with keyboard, press Alt + Enter. Once in keyboard drag state,…" at bounding box center [897, 370] width 625 height 418
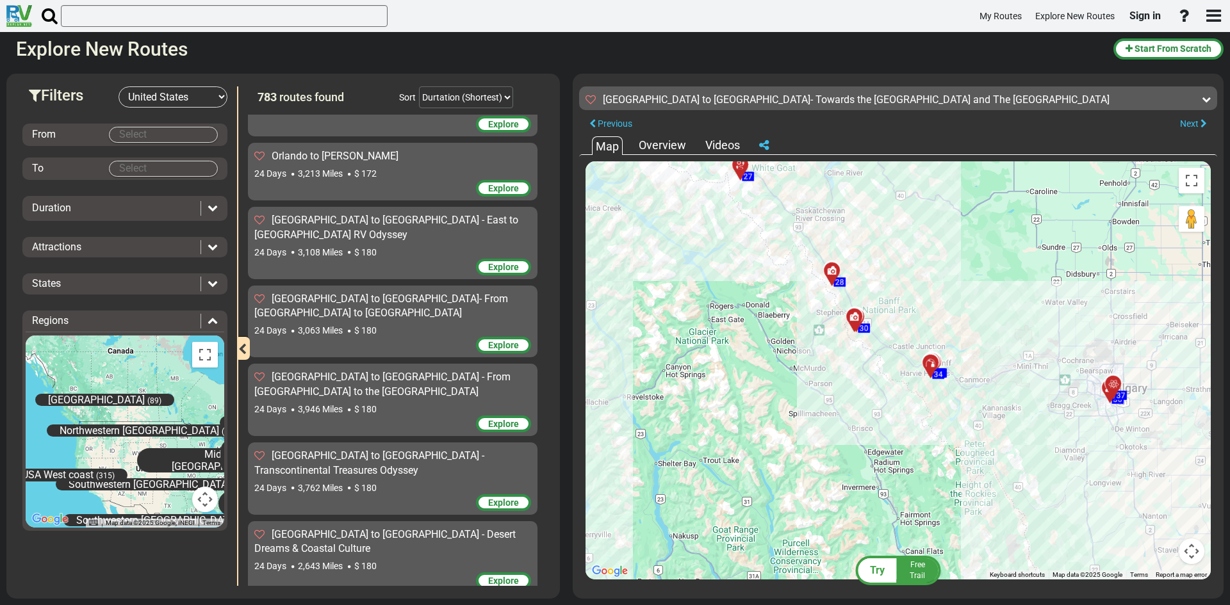
drag, startPoint x: 837, startPoint y: 364, endPoint x: 783, endPoint y: 272, distance: 107.1
click at [783, 272] on div "To activate drag with keyboard, press Alt + Enter. Once in keyboard drag state,…" at bounding box center [897, 370] width 625 height 418
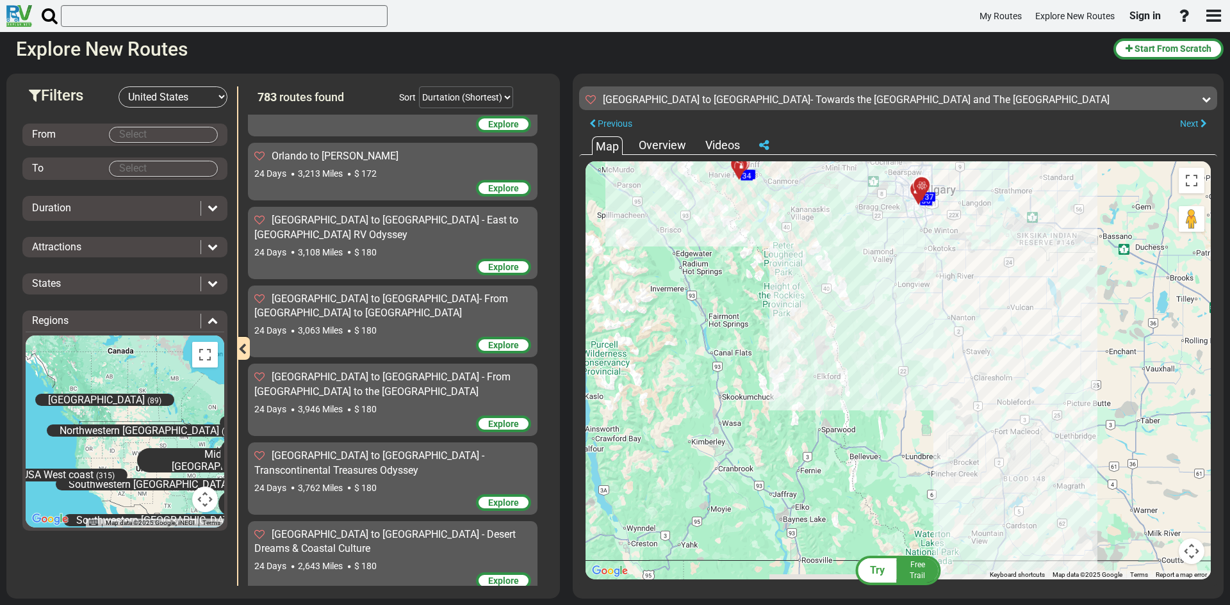
drag, startPoint x: 861, startPoint y: 397, endPoint x: 668, endPoint y: 197, distance: 278.1
click at [668, 197] on div "To activate drag with keyboard, press Alt + Enter. Once in keyboard drag state,…" at bounding box center [897, 370] width 625 height 418
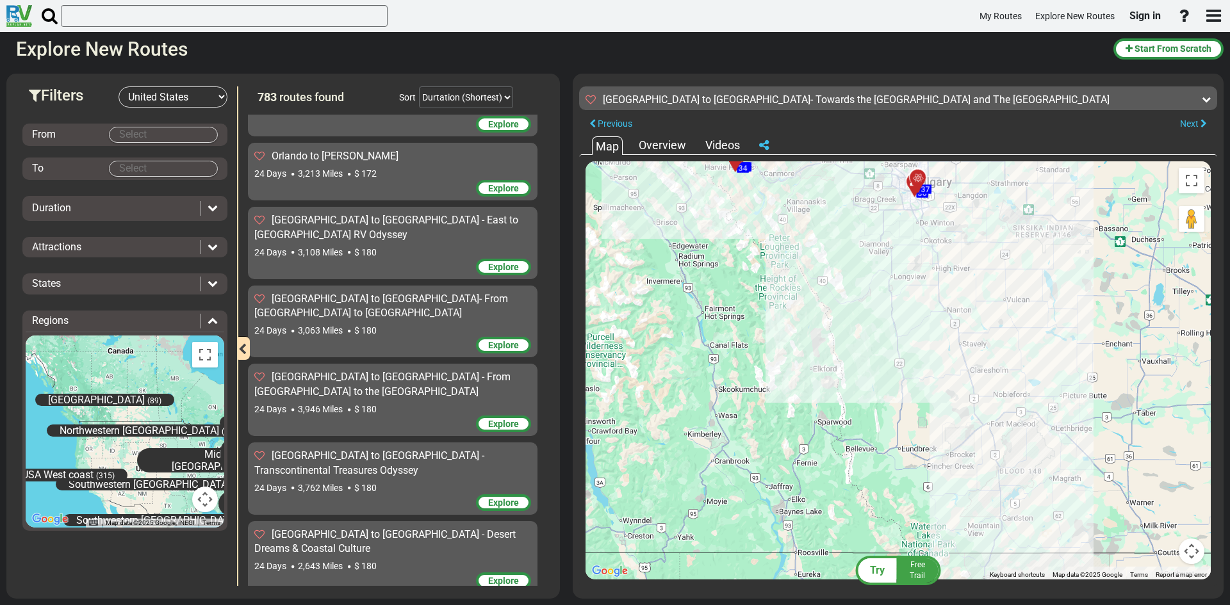
drag, startPoint x: 634, startPoint y: 136, endPoint x: 753, endPoint y: 291, distance: 195.5
click at [753, 291] on div "Map Overview Videos ← Move left → Move right ↑ Move up ↓ Move down + Zoom in - …" at bounding box center [898, 361] width 638 height 450
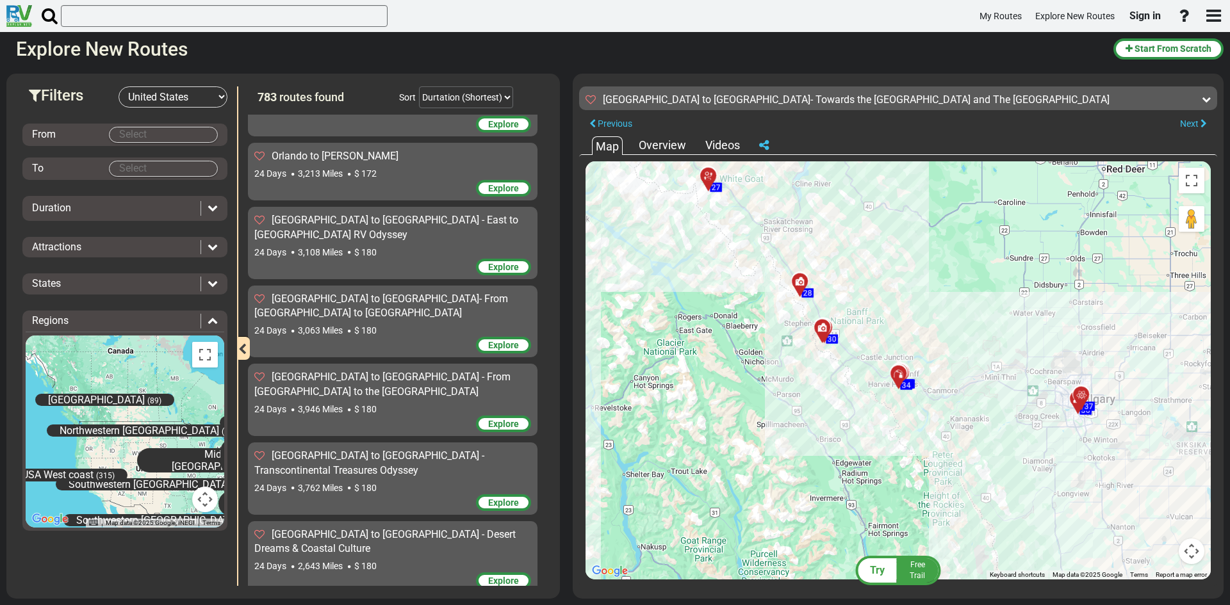
drag, startPoint x: 703, startPoint y: 230, endPoint x: 868, endPoint y: 451, distance: 275.9
click at [868, 451] on div "To activate drag with keyboard, press Alt + Enter. Once in keyboard drag state,…" at bounding box center [897, 370] width 625 height 418
click at [776, 279] on div "To activate drag with keyboard, press Alt + Enter. Once in keyboard drag state,…" at bounding box center [897, 370] width 625 height 418
click at [765, 278] on div "To activate drag with keyboard, press Alt + Enter. Once in keyboard drag state,…" at bounding box center [897, 370] width 625 height 418
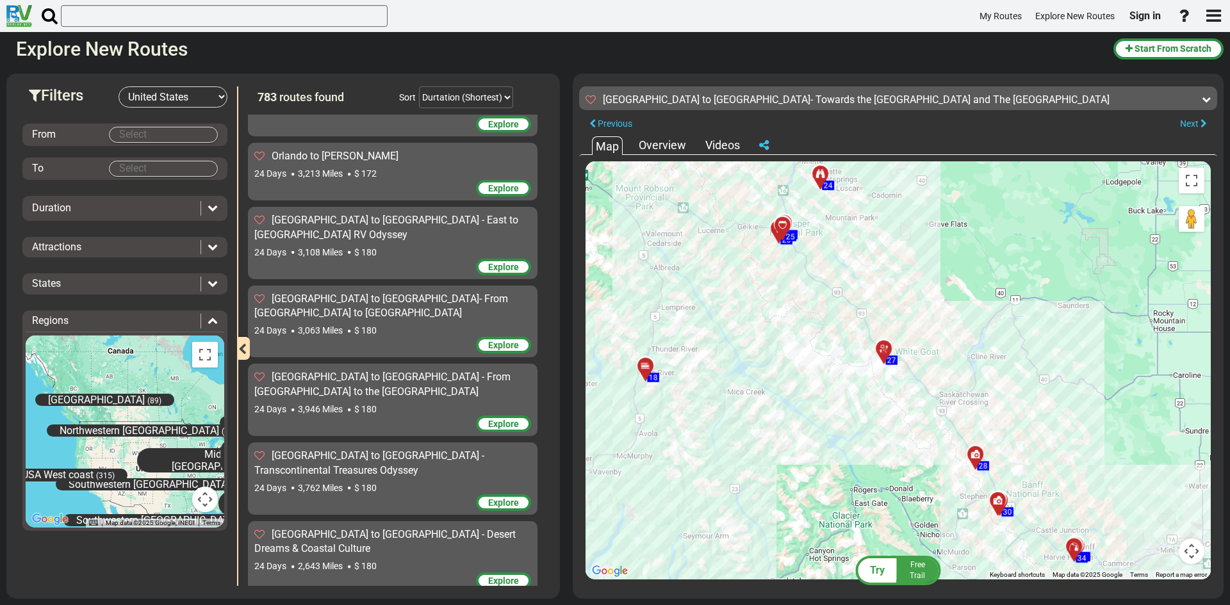
drag, startPoint x: 704, startPoint y: 252, endPoint x: 881, endPoint y: 428, distance: 249.1
click at [881, 428] on div "To activate drag with keyboard, press Alt + Enter. Once in keyboard drag state,…" at bounding box center [897, 370] width 625 height 418
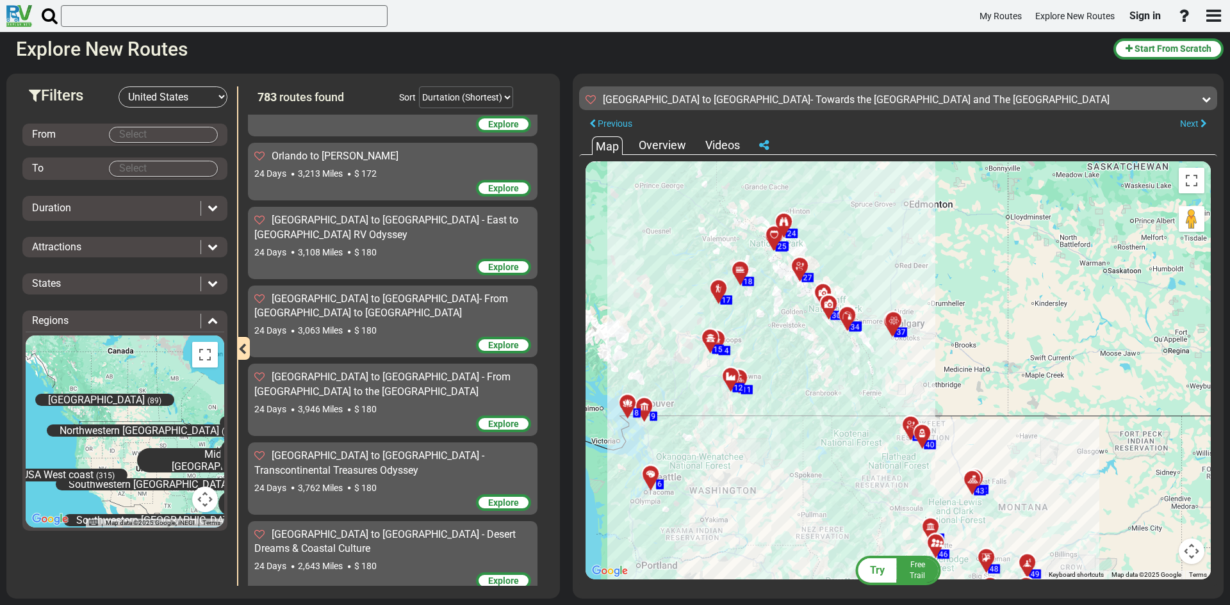
drag, startPoint x: 909, startPoint y: 505, endPoint x: 797, endPoint y: 246, distance: 282.5
click at [797, 246] on div "To activate drag with keyboard, press Alt + Enter. Once in keyboard drag state,…" at bounding box center [897, 370] width 625 height 418
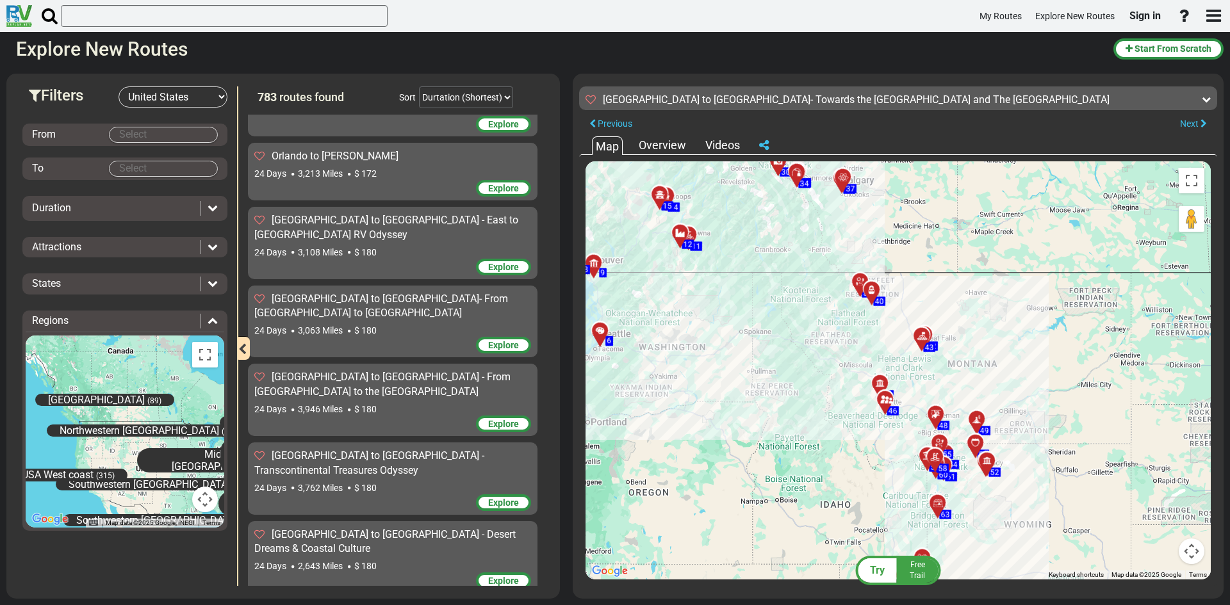
drag, startPoint x: 820, startPoint y: 421, endPoint x: 767, endPoint y: 251, distance: 178.4
click at [770, 257] on div "To activate drag with keyboard, press Alt + Enter. Once in keyboard drag state,…" at bounding box center [897, 370] width 625 height 418
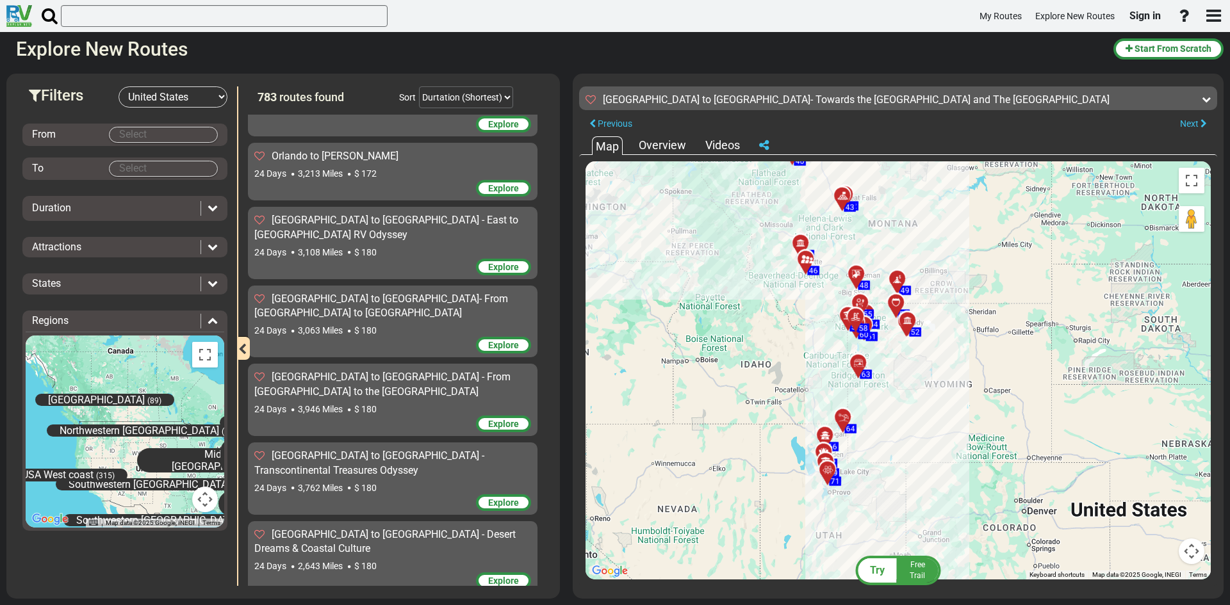
drag, startPoint x: 754, startPoint y: 260, endPoint x: 774, endPoint y: 433, distance: 174.0
click at [774, 433] on div "To activate drag with keyboard, press Alt + Enter. Once in keyboard drag state,…" at bounding box center [897, 370] width 625 height 418
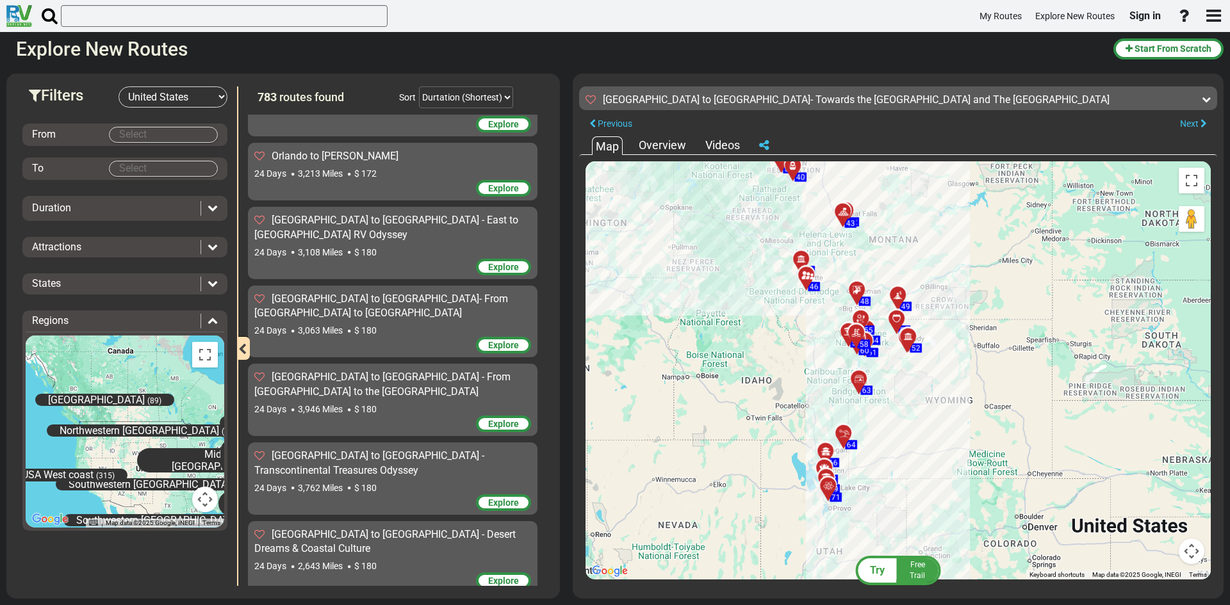
click at [670, 139] on div "Overview" at bounding box center [662, 145] width 54 height 17
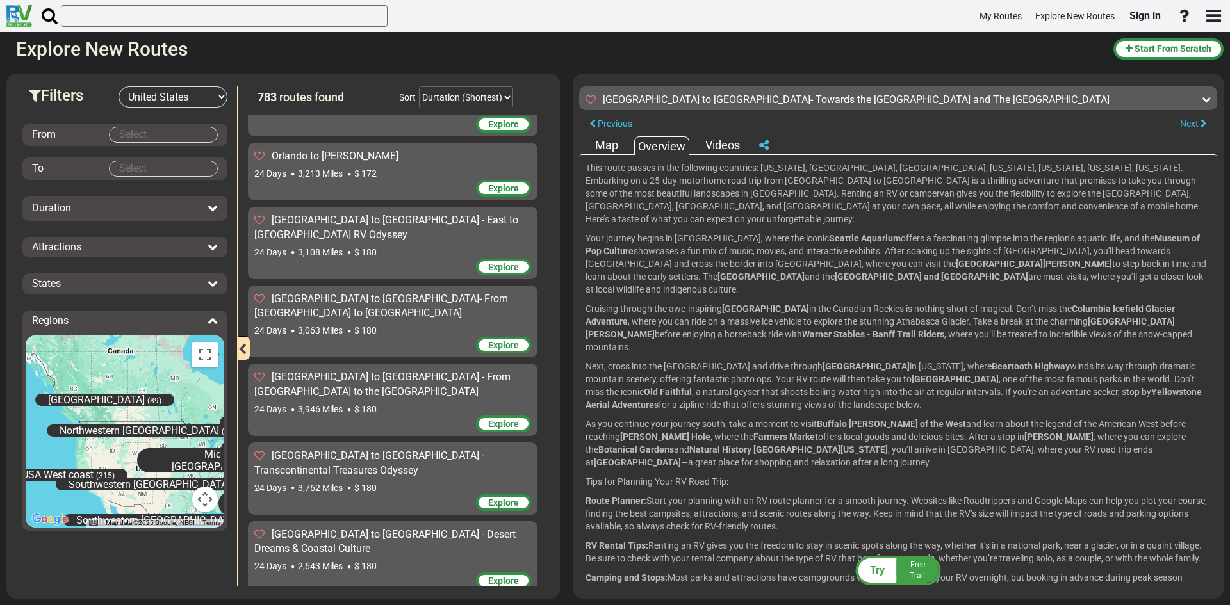
click at [721, 144] on div "Videos" at bounding box center [722, 145] width 41 height 17
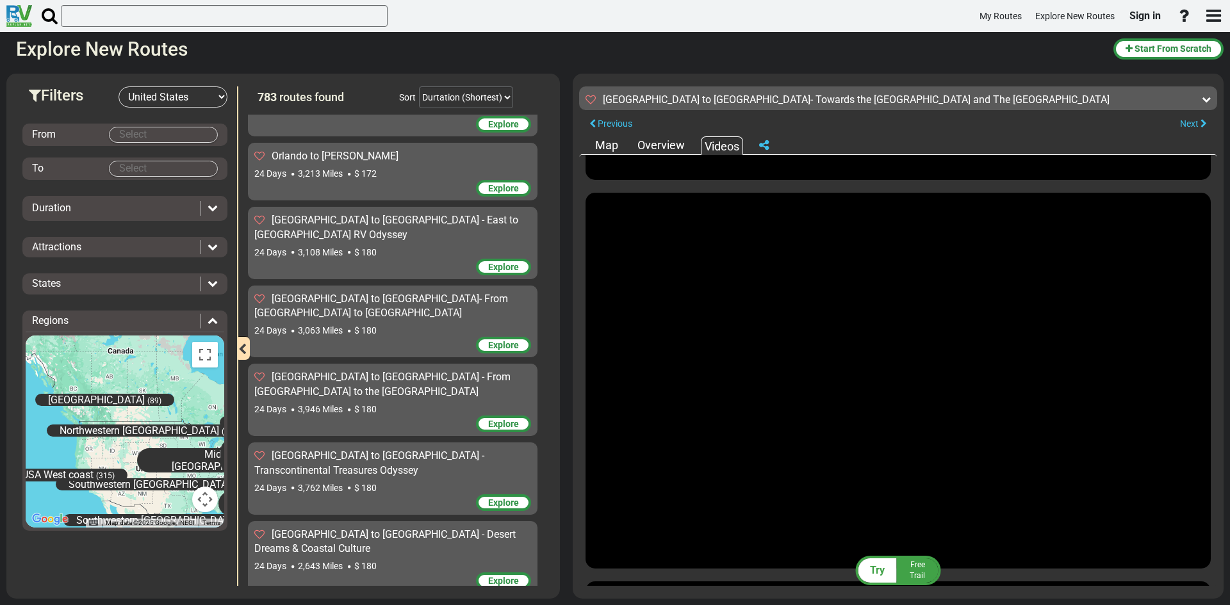
scroll to position [0, 0]
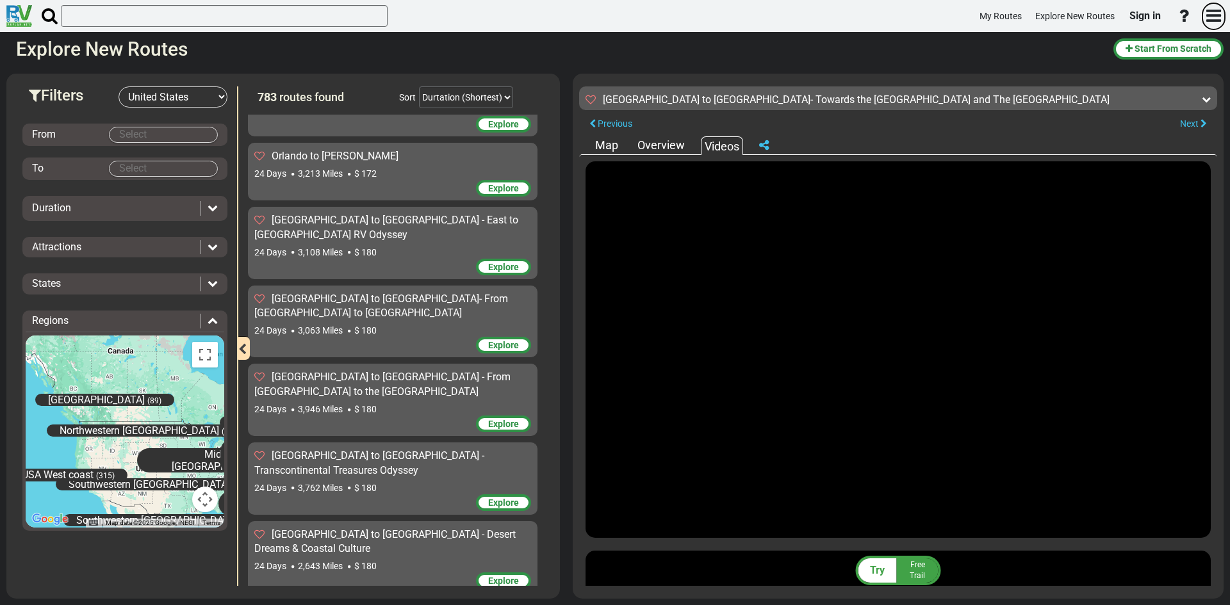
click at [1211, 16] on icon "button" at bounding box center [1213, 15] width 15 height 17
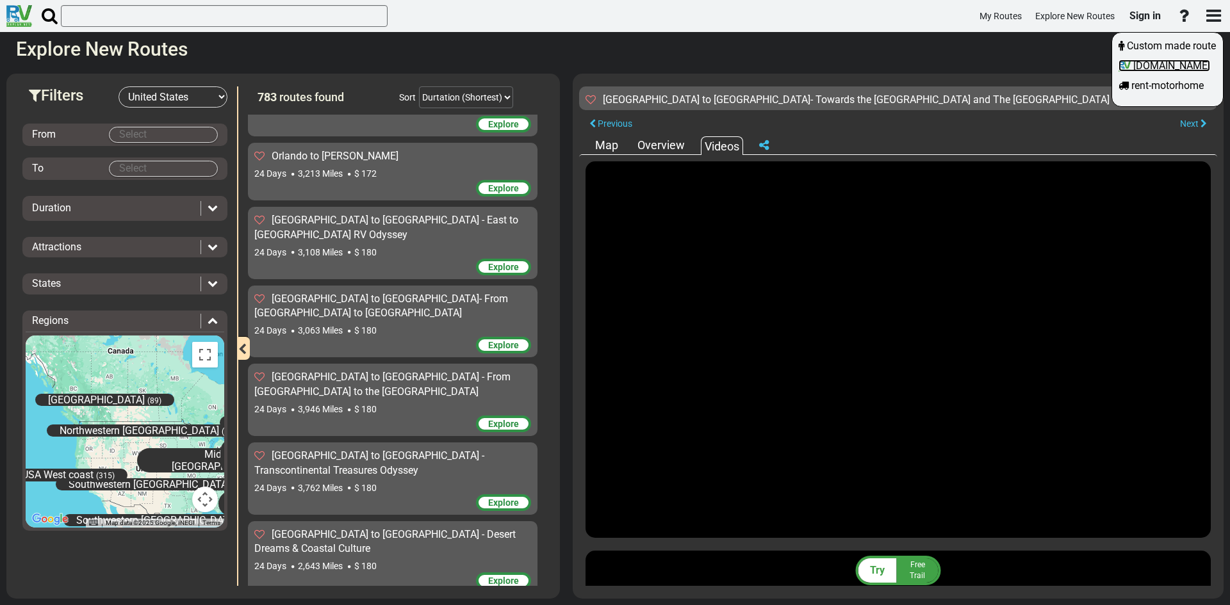
click at [1151, 72] on span "rvplan.net" at bounding box center [1171, 66] width 77 height 12
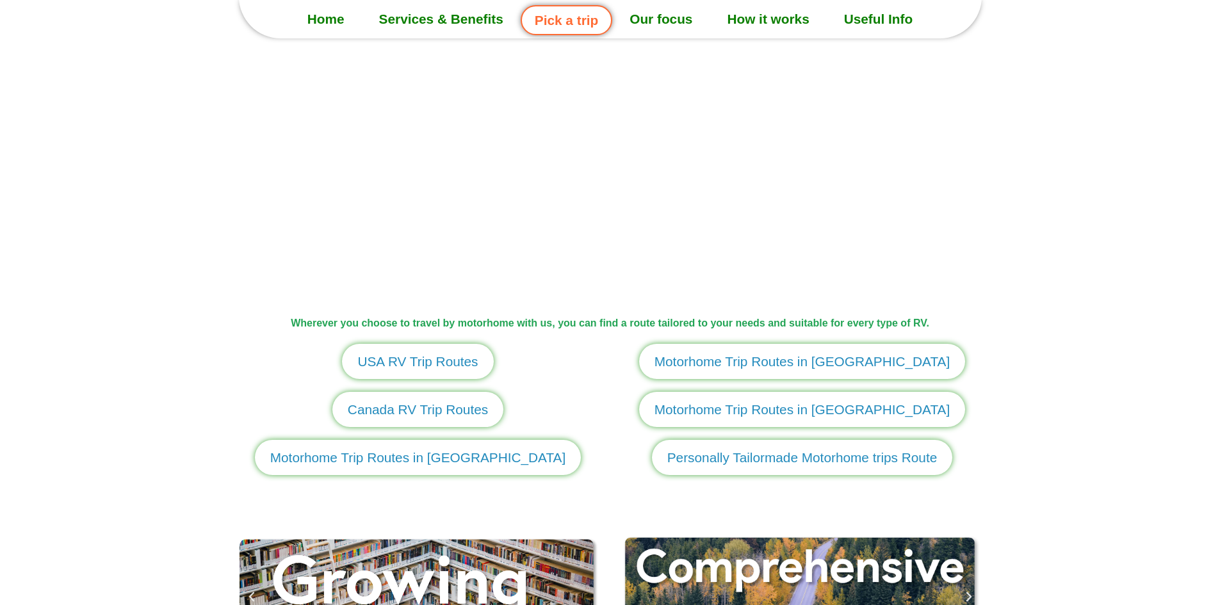
scroll to position [1281, 0]
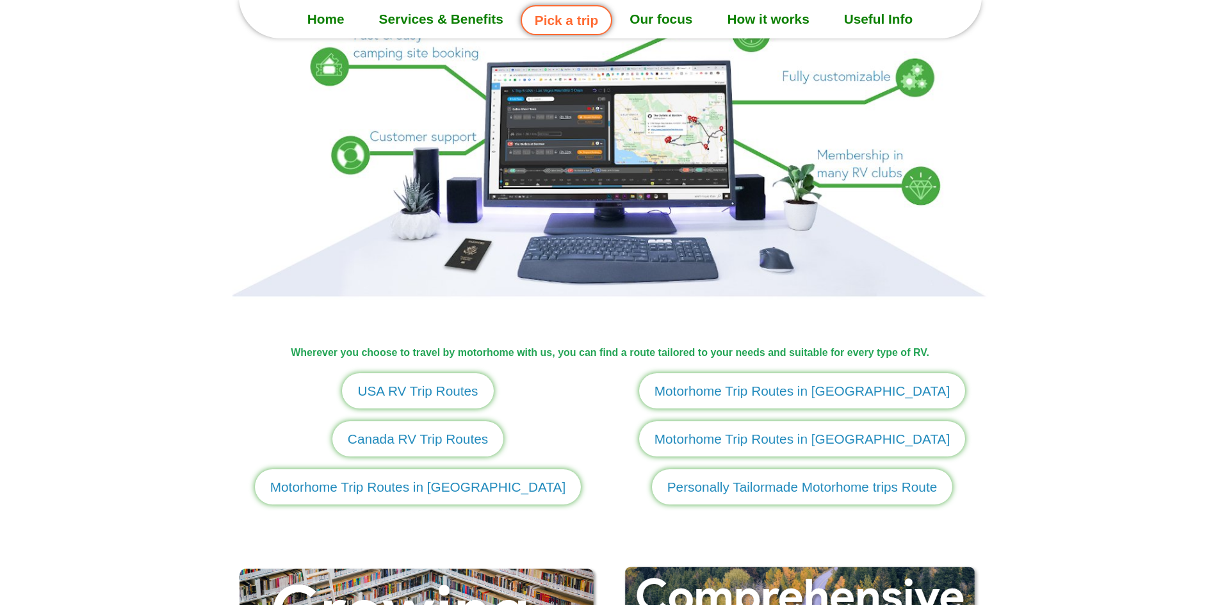
click at [430, 389] on span "USA RV Trip Routes" at bounding box center [417, 391] width 120 height 20
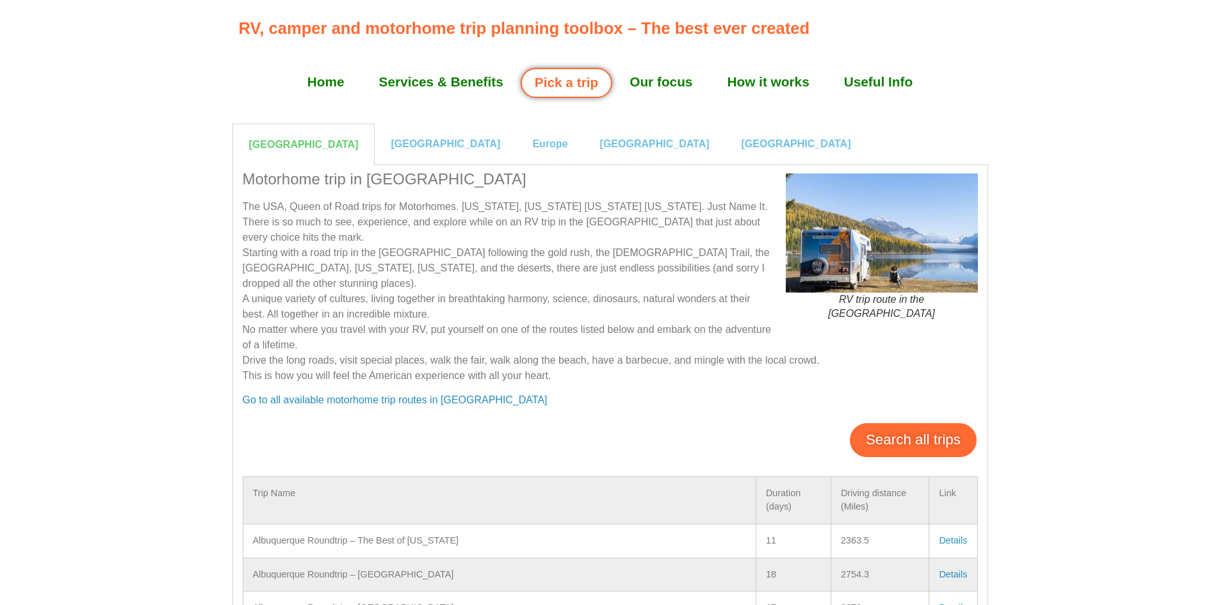
click at [916, 429] on link "Search all trips" at bounding box center [913, 439] width 127 height 33
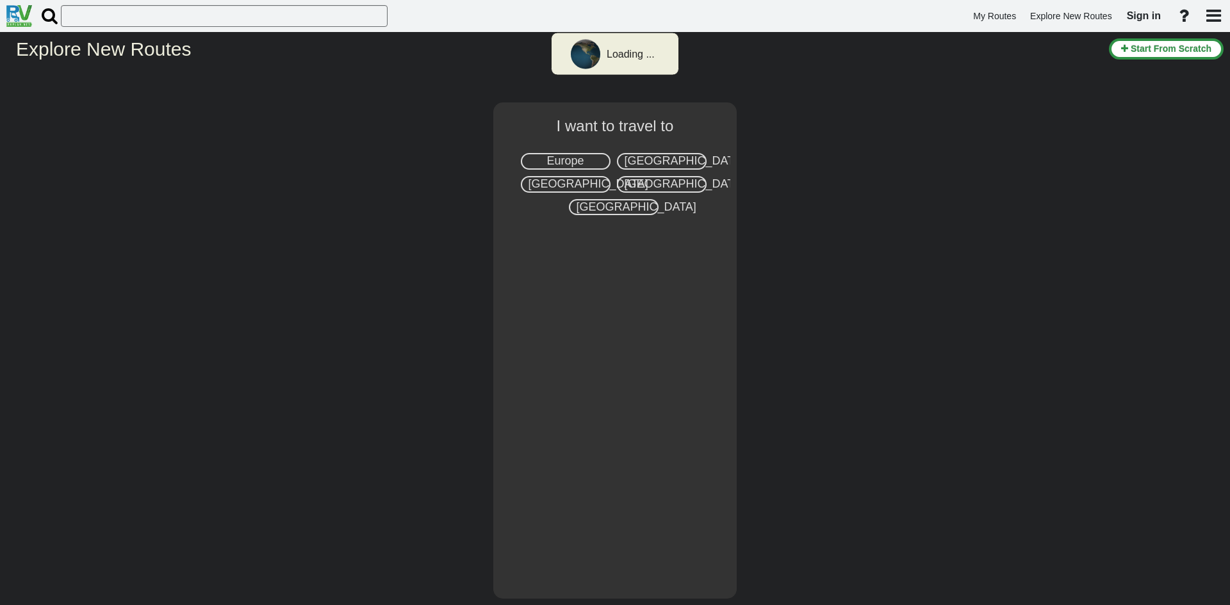
select select "number:2"
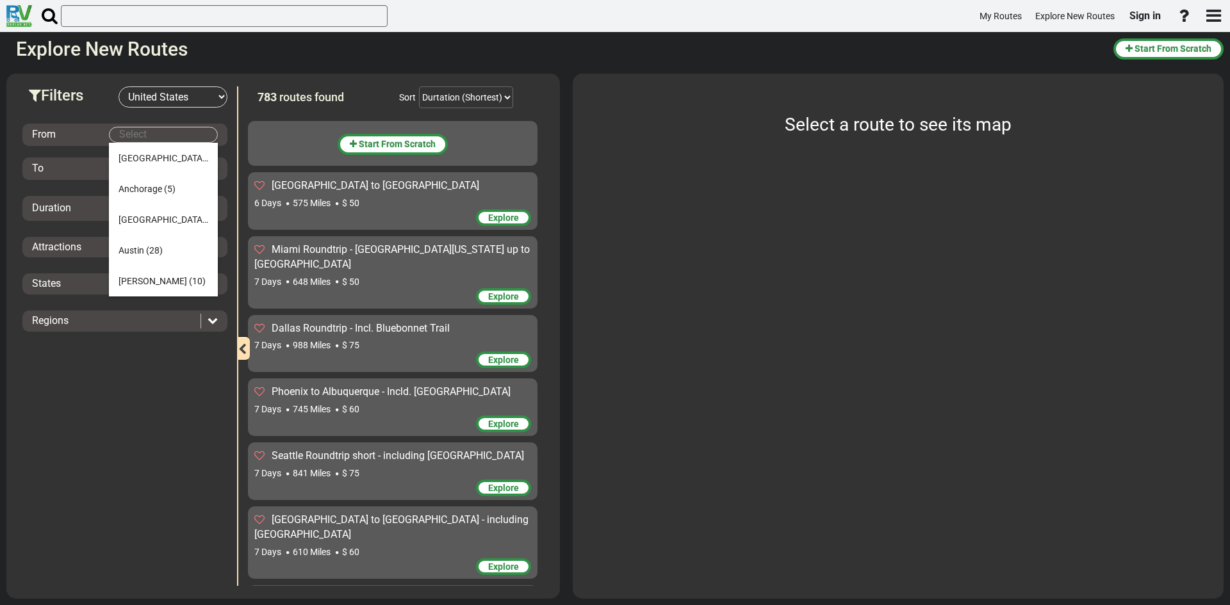
click at [199, 133] on body "My Routes Explore New Routes Sign in ×" at bounding box center [615, 302] width 1230 height 605
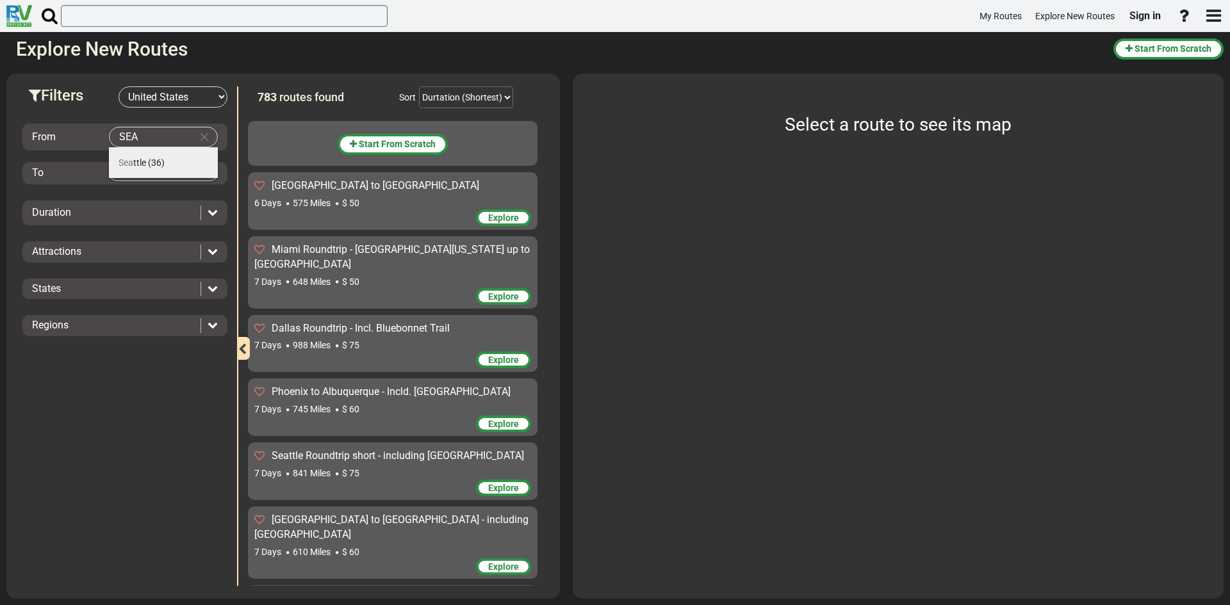
click at [165, 159] on li "Sea ttle (36)" at bounding box center [163, 162] width 109 height 31
type input "[GEOGRAPHIC_DATA]"
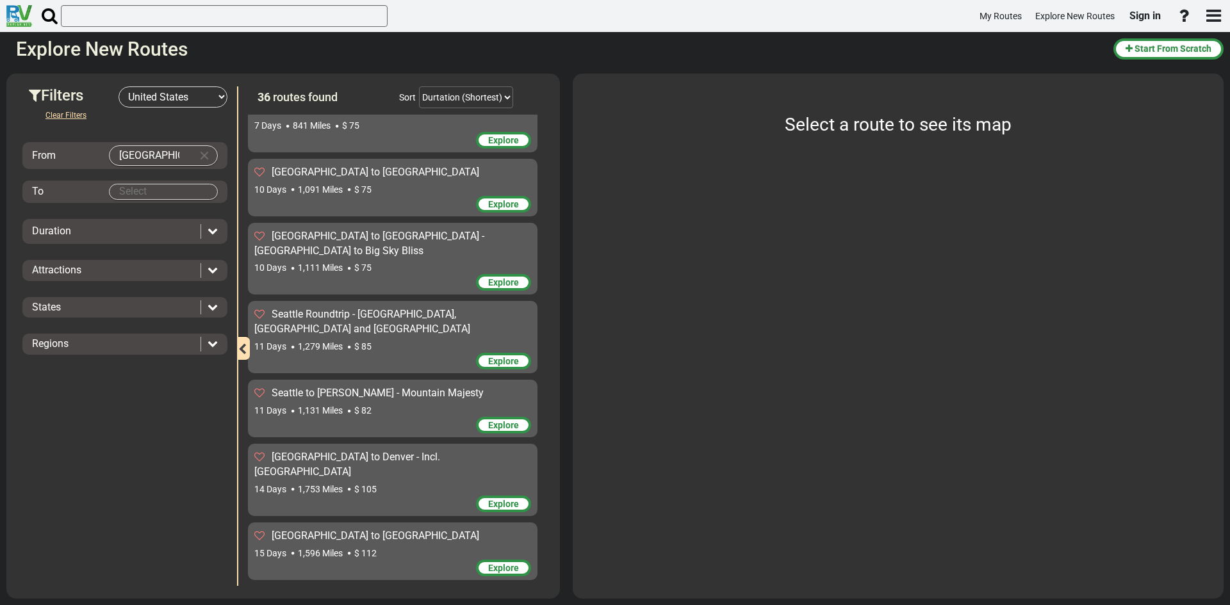
scroll to position [213, 0]
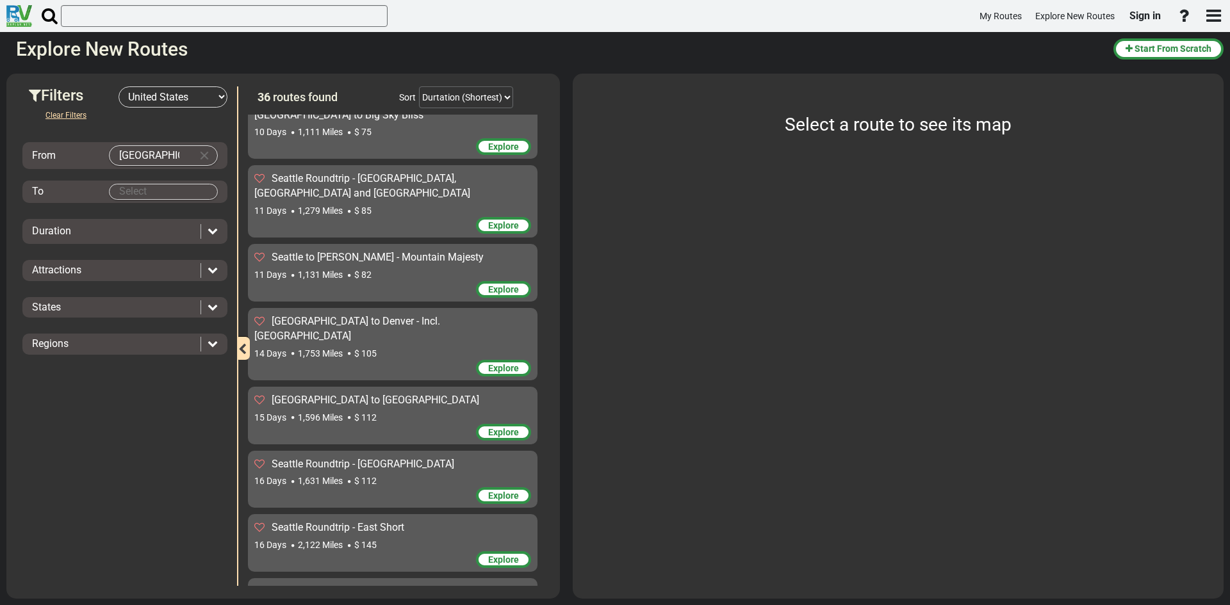
click at [175, 190] on body "My Routes Explore New Routes Sign in ×" at bounding box center [615, 302] width 1230 height 605
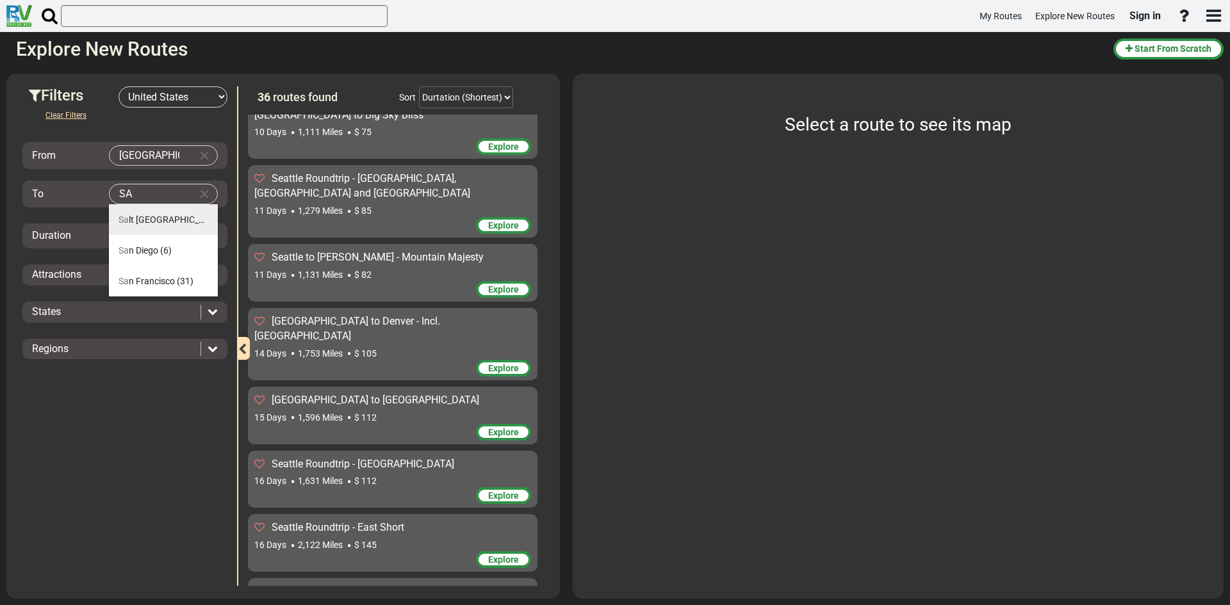
click at [159, 220] on span "Sa lt [GEOGRAPHIC_DATA]" at bounding box center [170, 220] width 104 height 10
type input "[GEOGRAPHIC_DATA]"
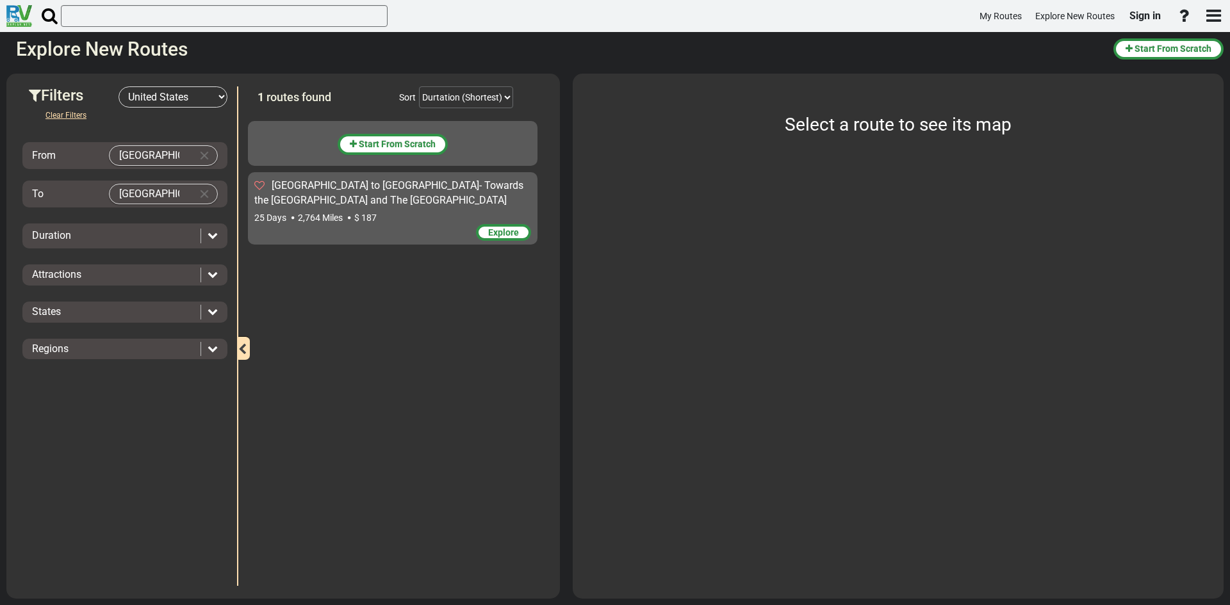
click at [209, 232] on icon at bounding box center [212, 235] width 10 height 10
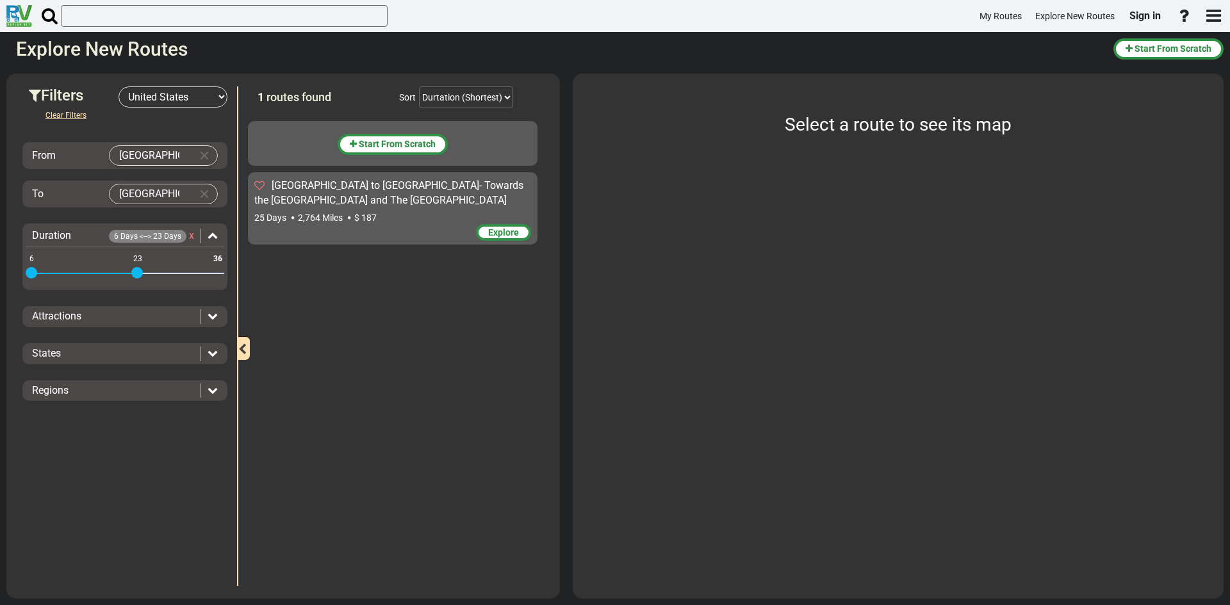
drag, startPoint x: 213, startPoint y: 272, endPoint x: 136, endPoint y: 279, distance: 77.1
click at [136, 275] on div "6 36 6 23" at bounding box center [125, 274] width 199 height 3
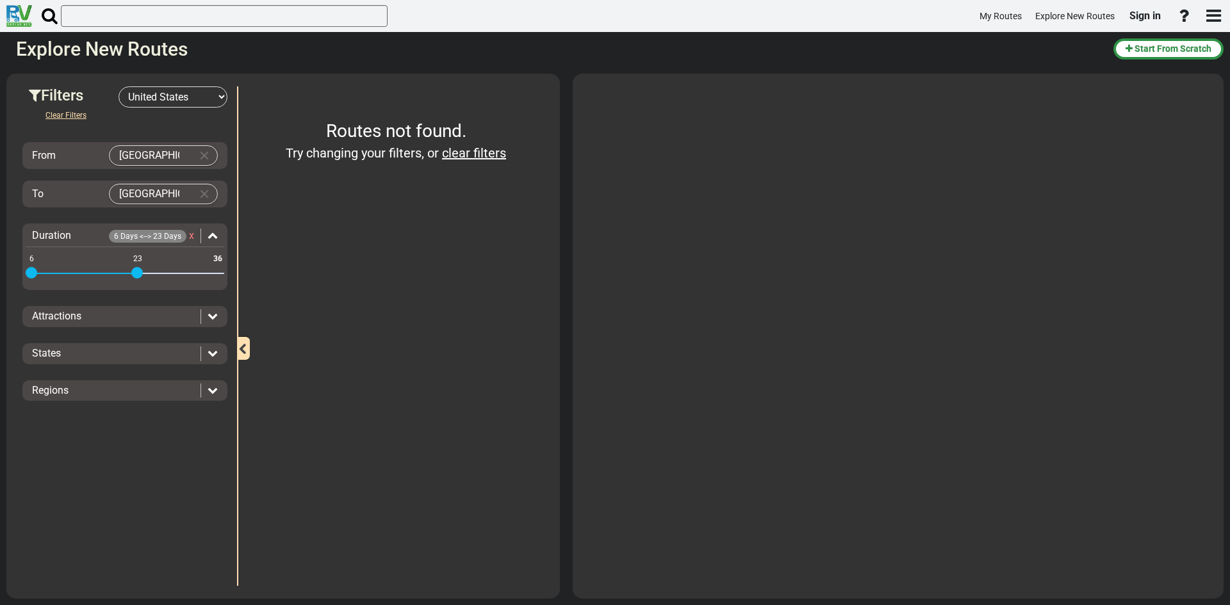
click at [215, 316] on icon at bounding box center [212, 316] width 10 height 10
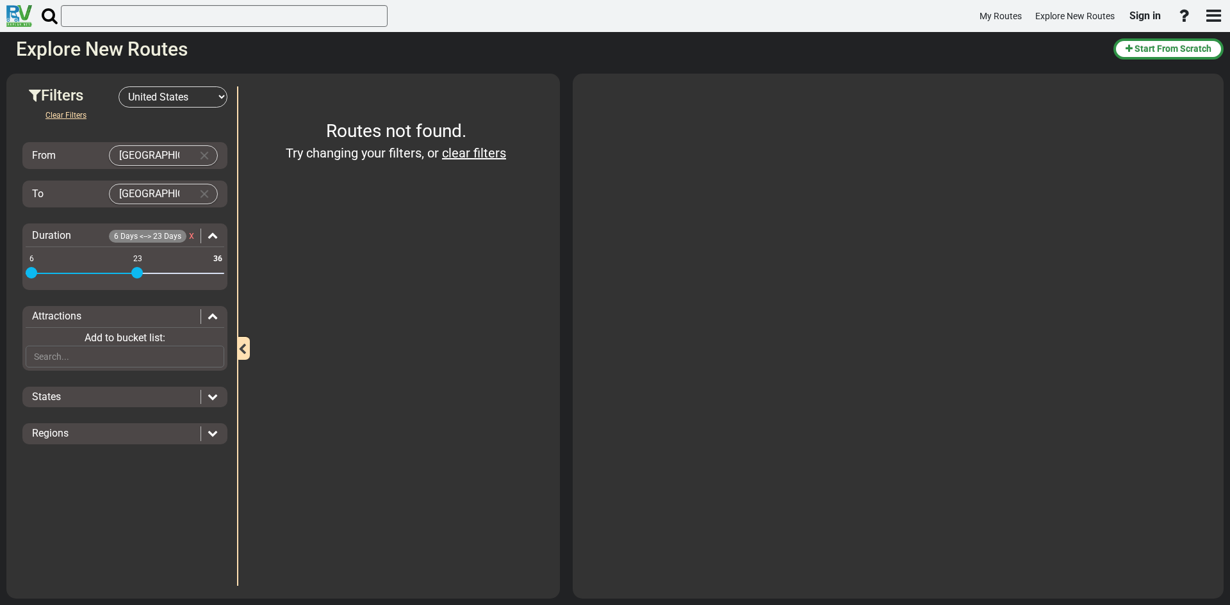
click at [215, 316] on icon at bounding box center [212, 316] width 10 height 10
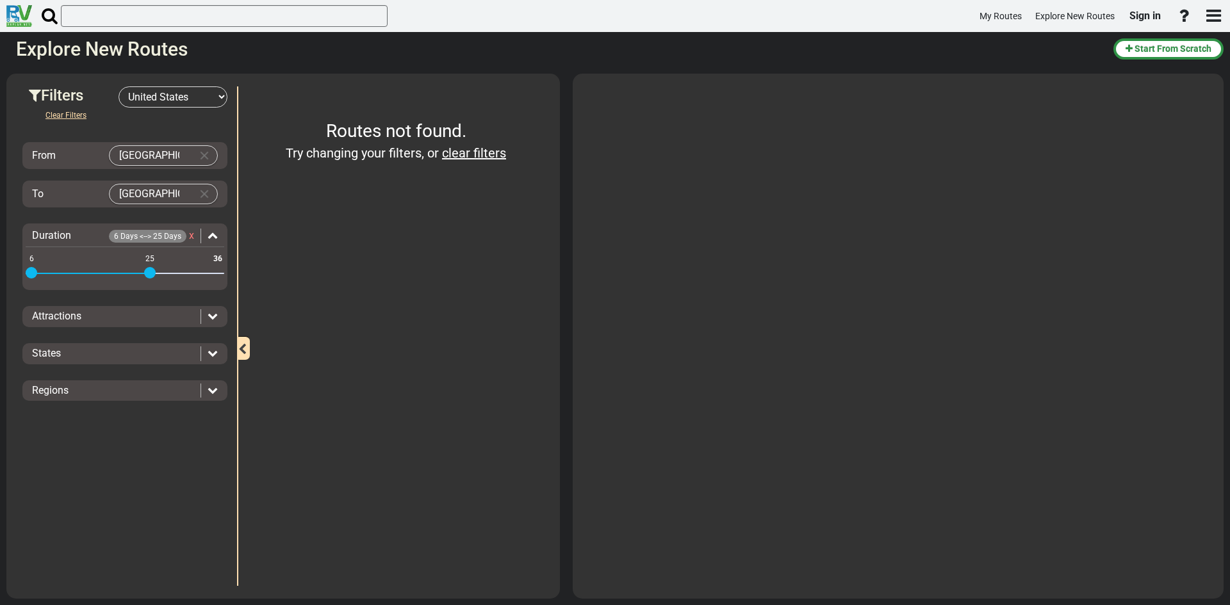
drag, startPoint x: 139, startPoint y: 273, endPoint x: 158, endPoint y: 275, distance: 18.7
click at [152, 272] on span at bounding box center [150, 273] width 12 height 12
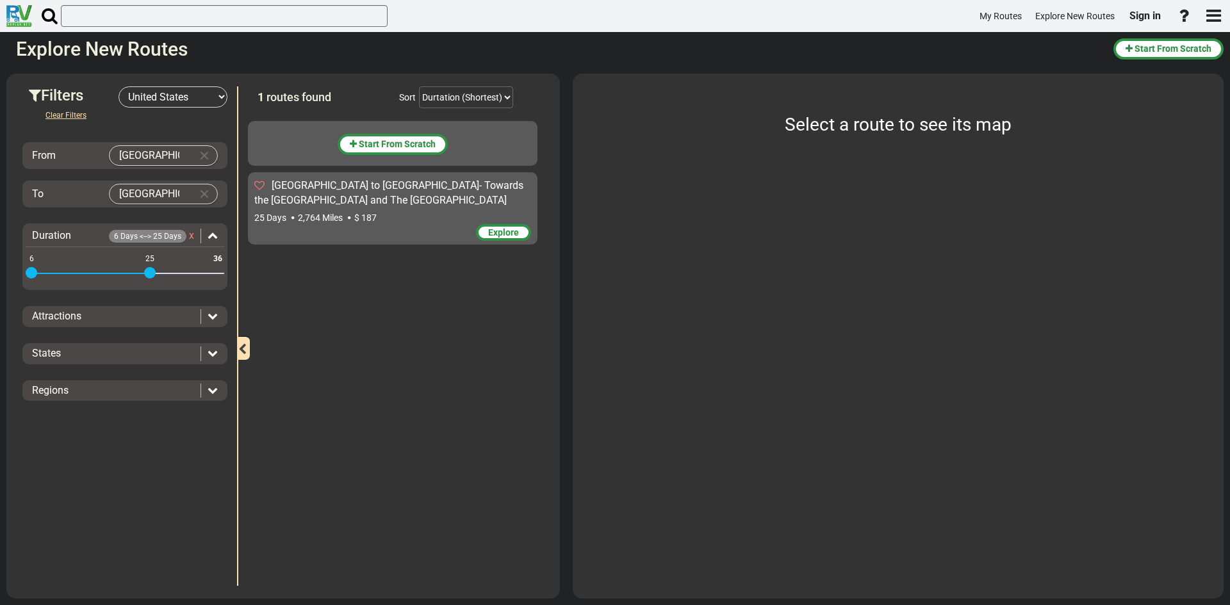
click at [407, 204] on div "[GEOGRAPHIC_DATA] to [GEOGRAPHIC_DATA]- Towards the [GEOGRAPHIC_DATA] and The […" at bounding box center [392, 193] width 277 height 29
